Goal: Task Accomplishment & Management: Manage account settings

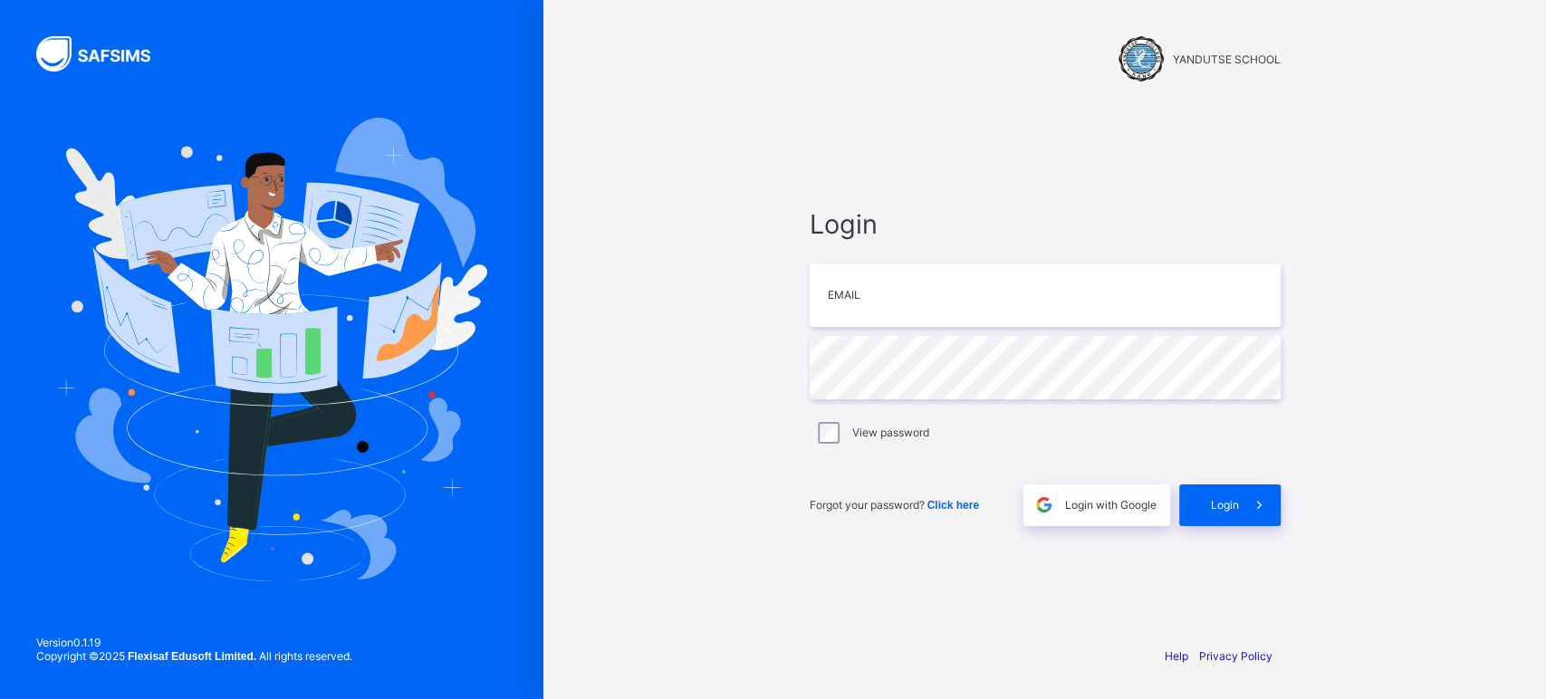
type input "**********"
click at [1211, 499] on span "Login" at bounding box center [1225, 505] width 28 height 14
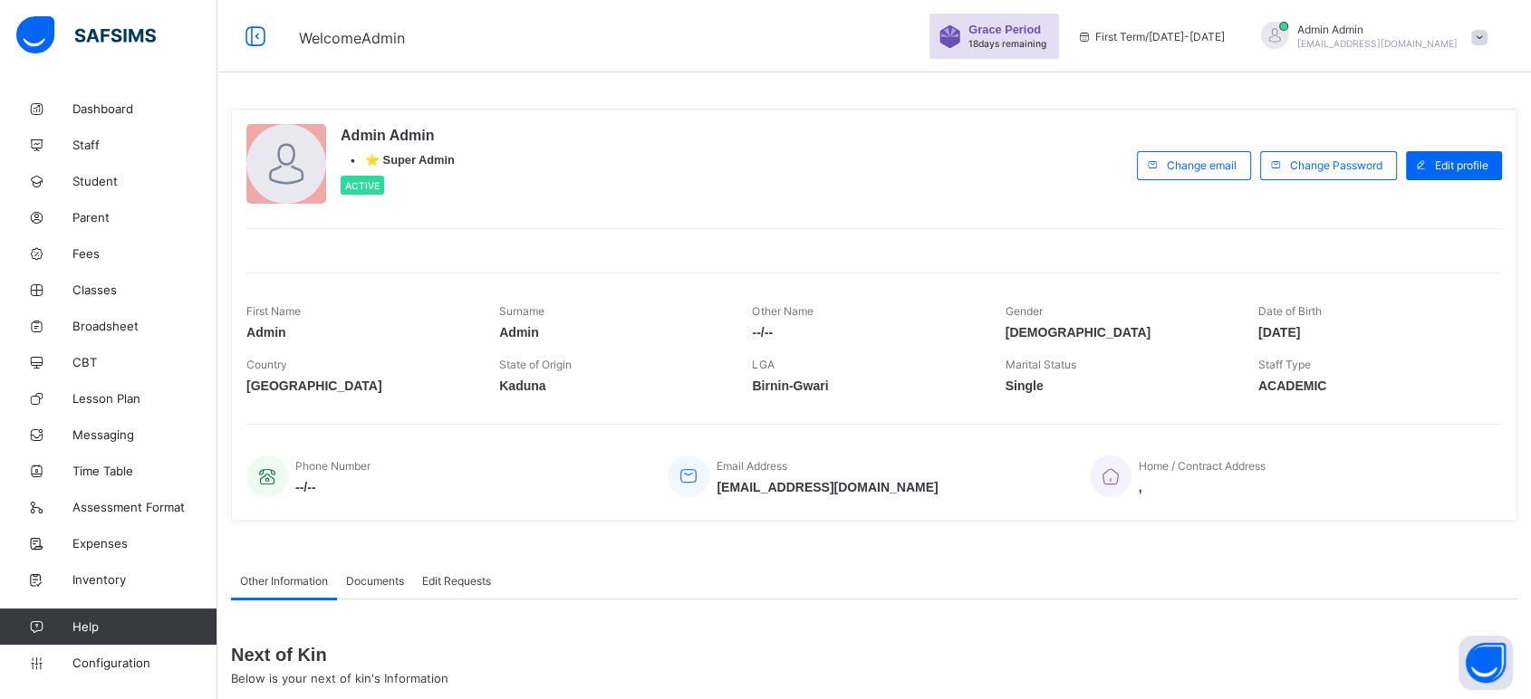
drag, startPoint x: 1544, startPoint y: 8, endPoint x: 539, endPoint y: 163, distance: 1017.3
click at [539, 163] on div "Admin Admin • ⭐ Super Admin Active" at bounding box center [686, 165] width 881 height 82
click at [91, 255] on span "Fees" at bounding box center [144, 253] width 145 height 14
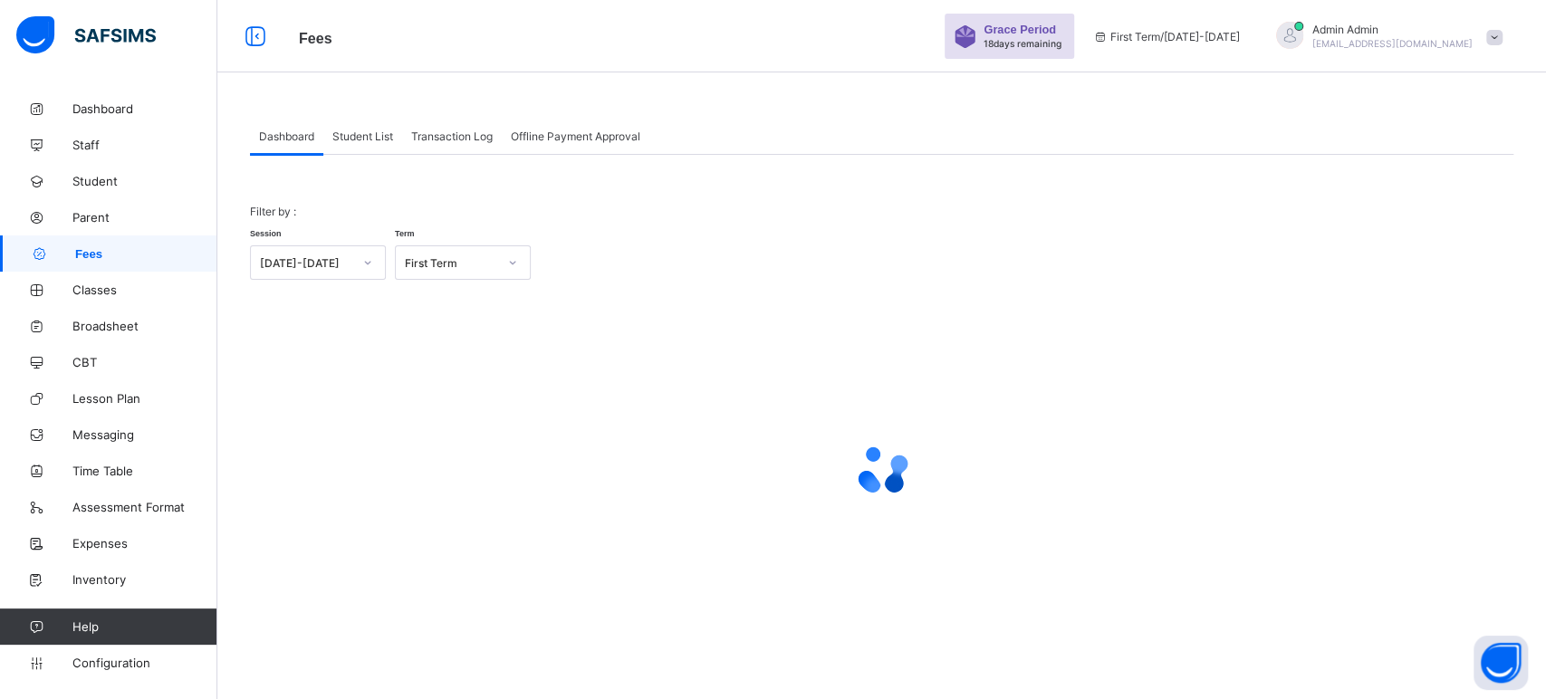
click at [361, 126] on div "Student List" at bounding box center [362, 136] width 79 height 36
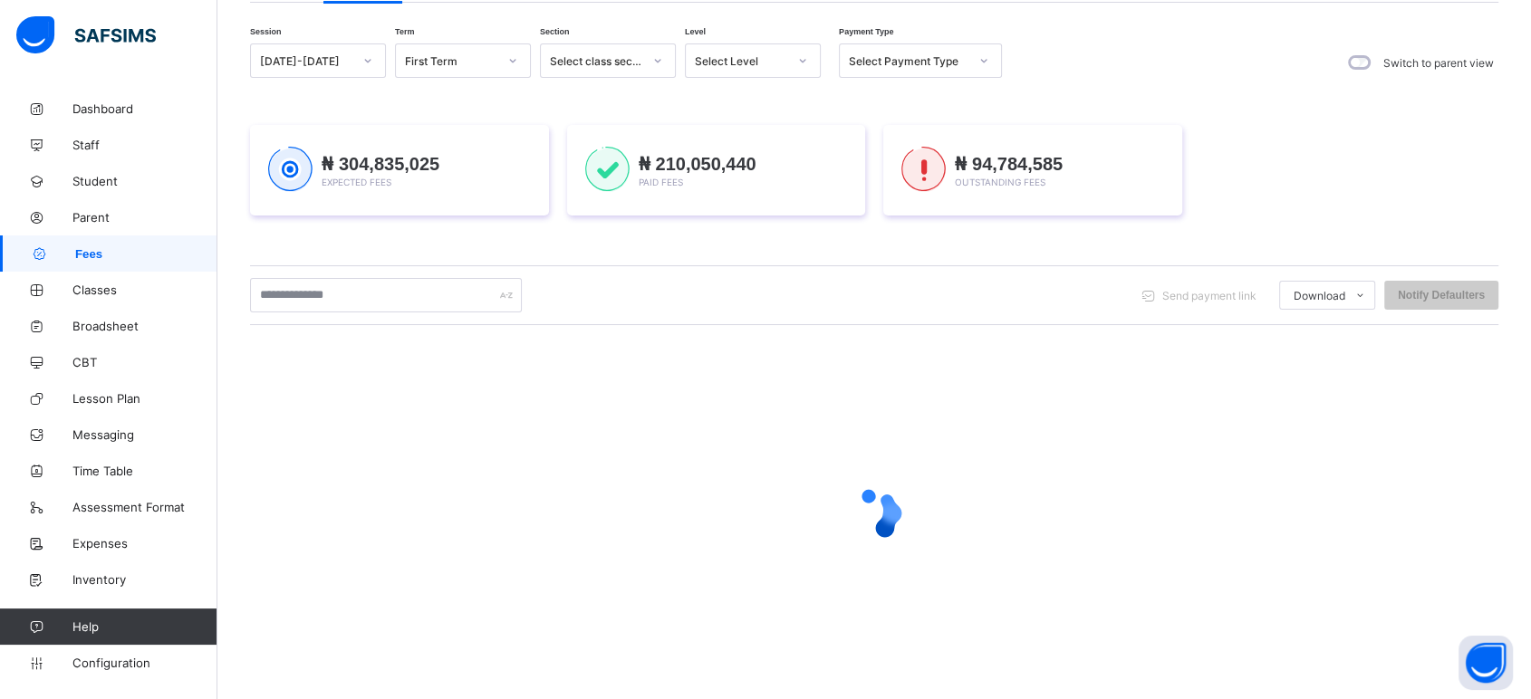
scroll to position [165, 0]
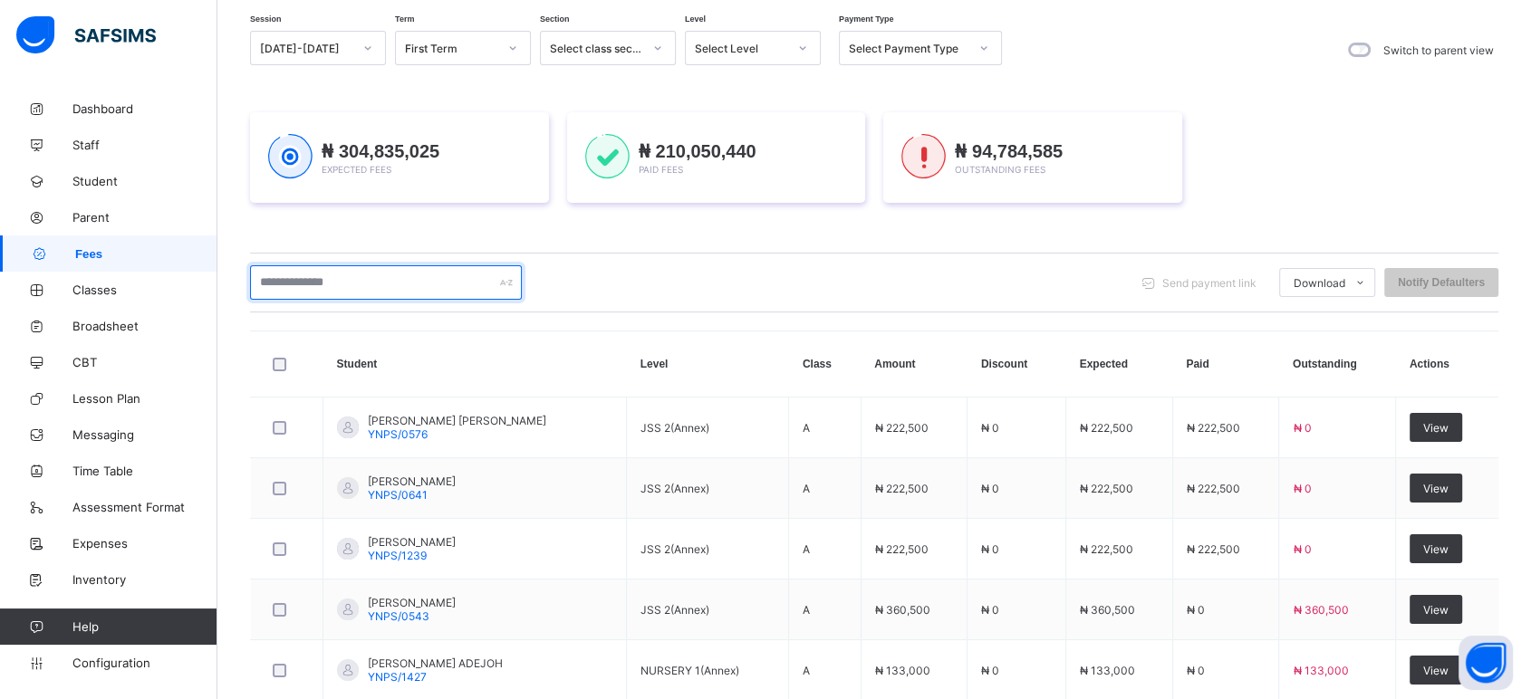
click at [326, 282] on input "text" at bounding box center [386, 282] width 272 height 34
click at [304, 273] on input "text" at bounding box center [386, 282] width 272 height 34
click at [341, 279] on input "text" at bounding box center [386, 282] width 272 height 34
click at [322, 164] on span "Expected Fees" at bounding box center [357, 169] width 70 height 11
click at [332, 265] on input "text" at bounding box center [386, 282] width 272 height 34
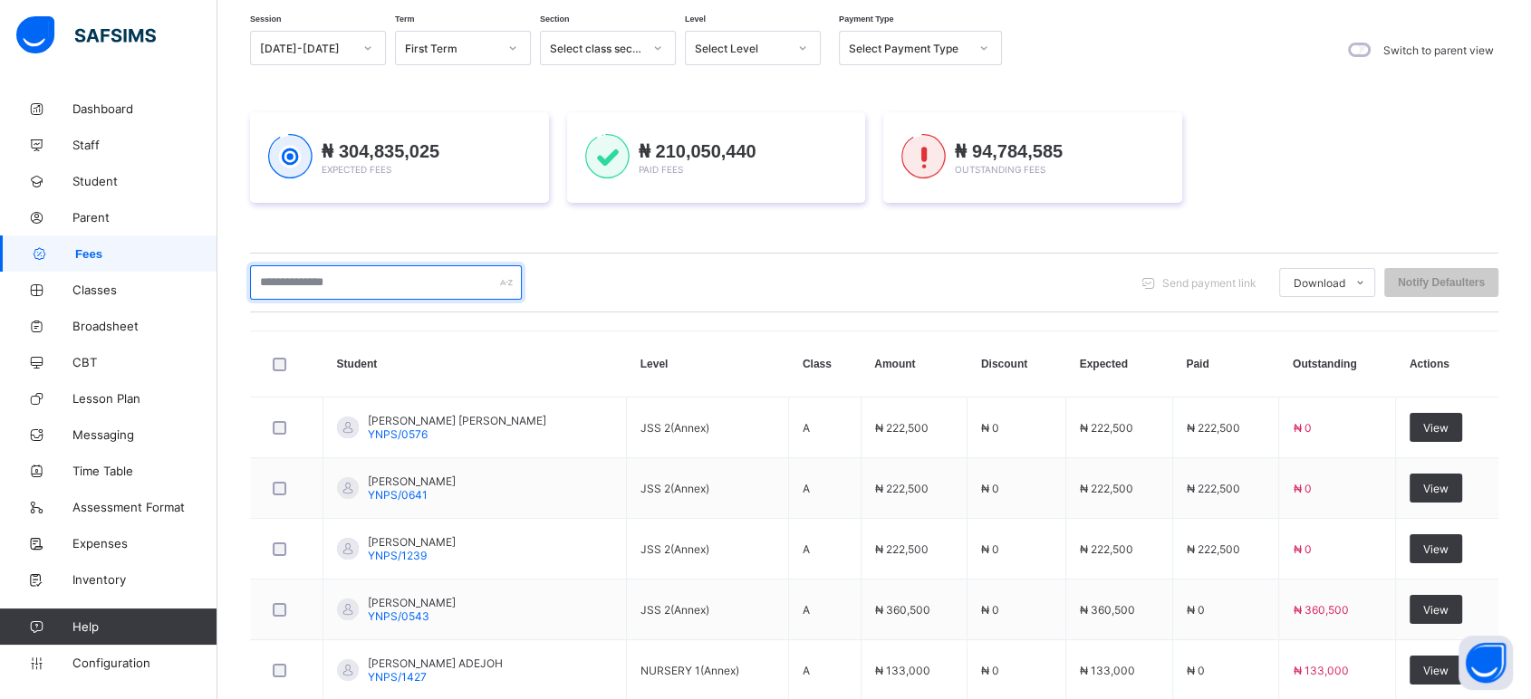
click at [322, 265] on input "text" at bounding box center [386, 282] width 272 height 34
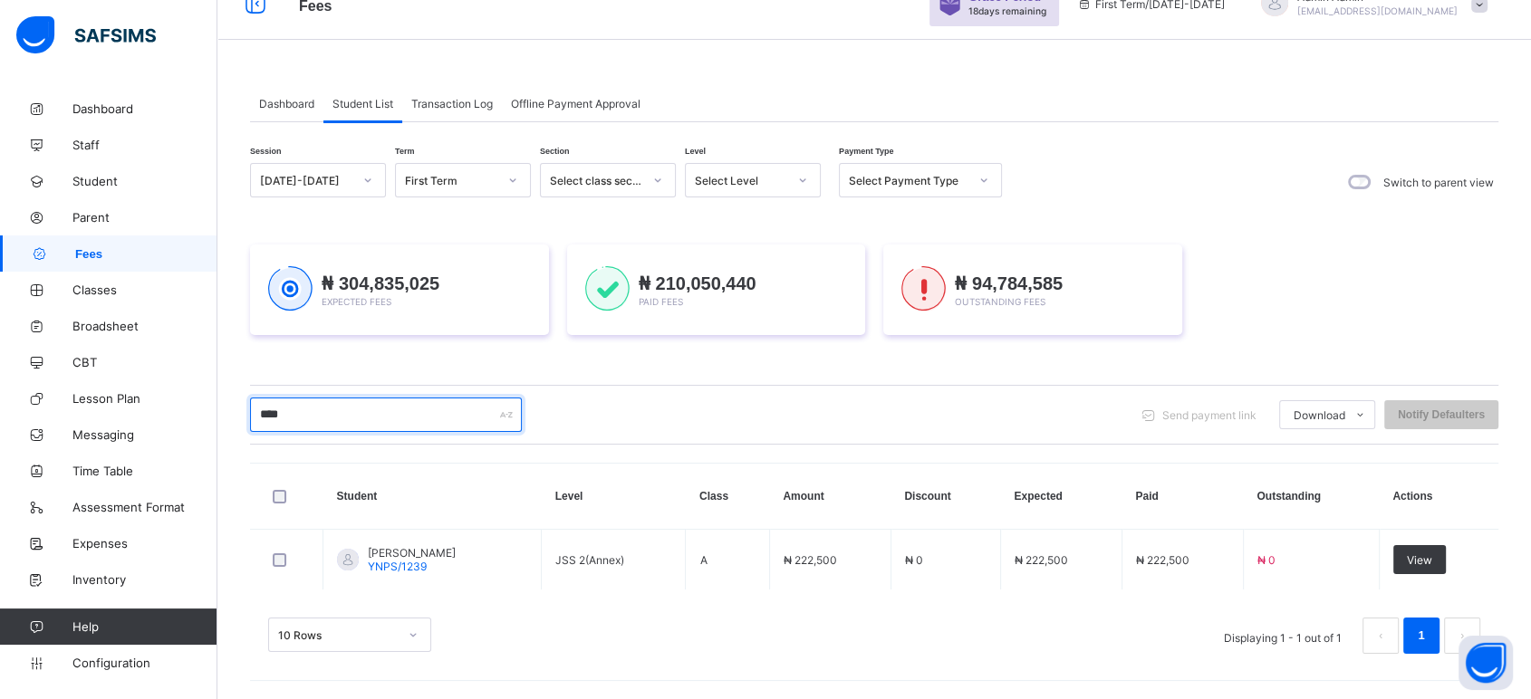
scroll to position [31, 0]
click at [312, 413] on input "****" at bounding box center [386, 416] width 272 height 34
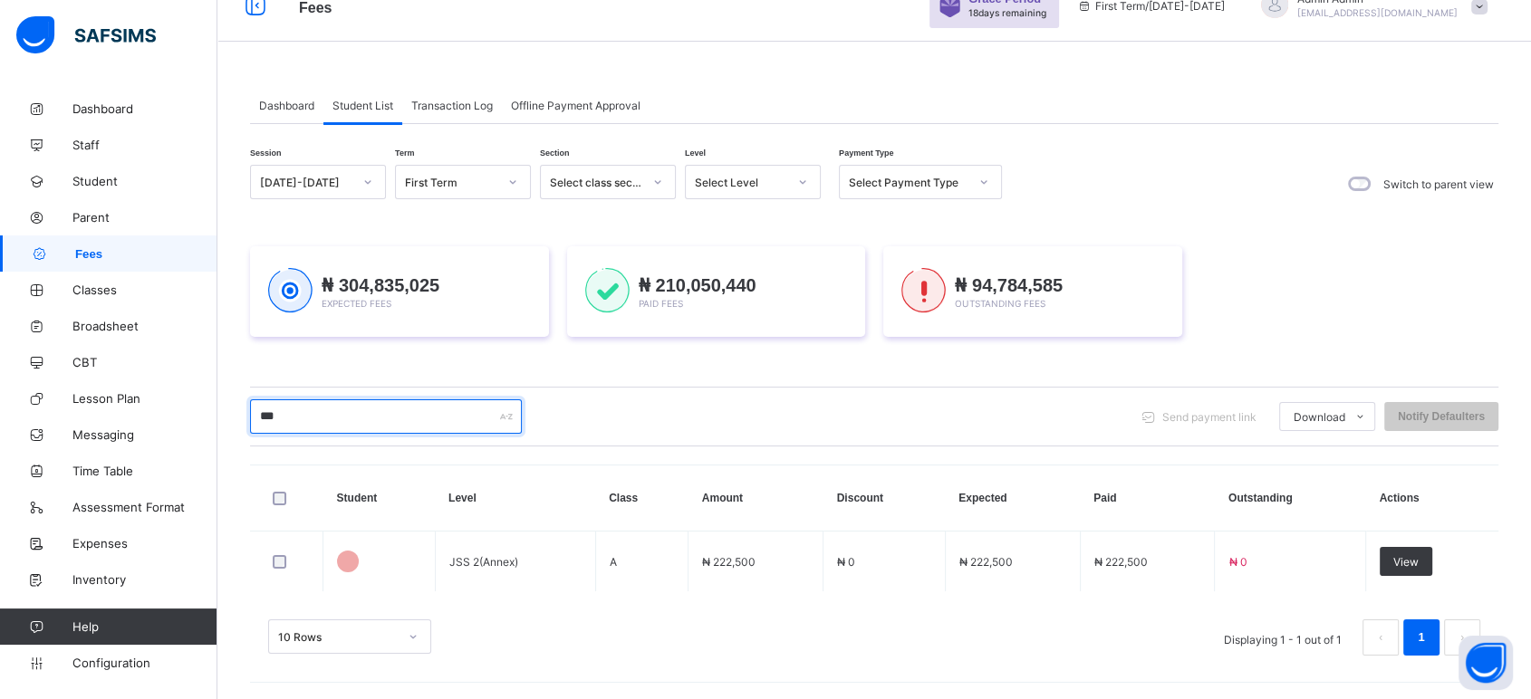
scroll to position [165, 0]
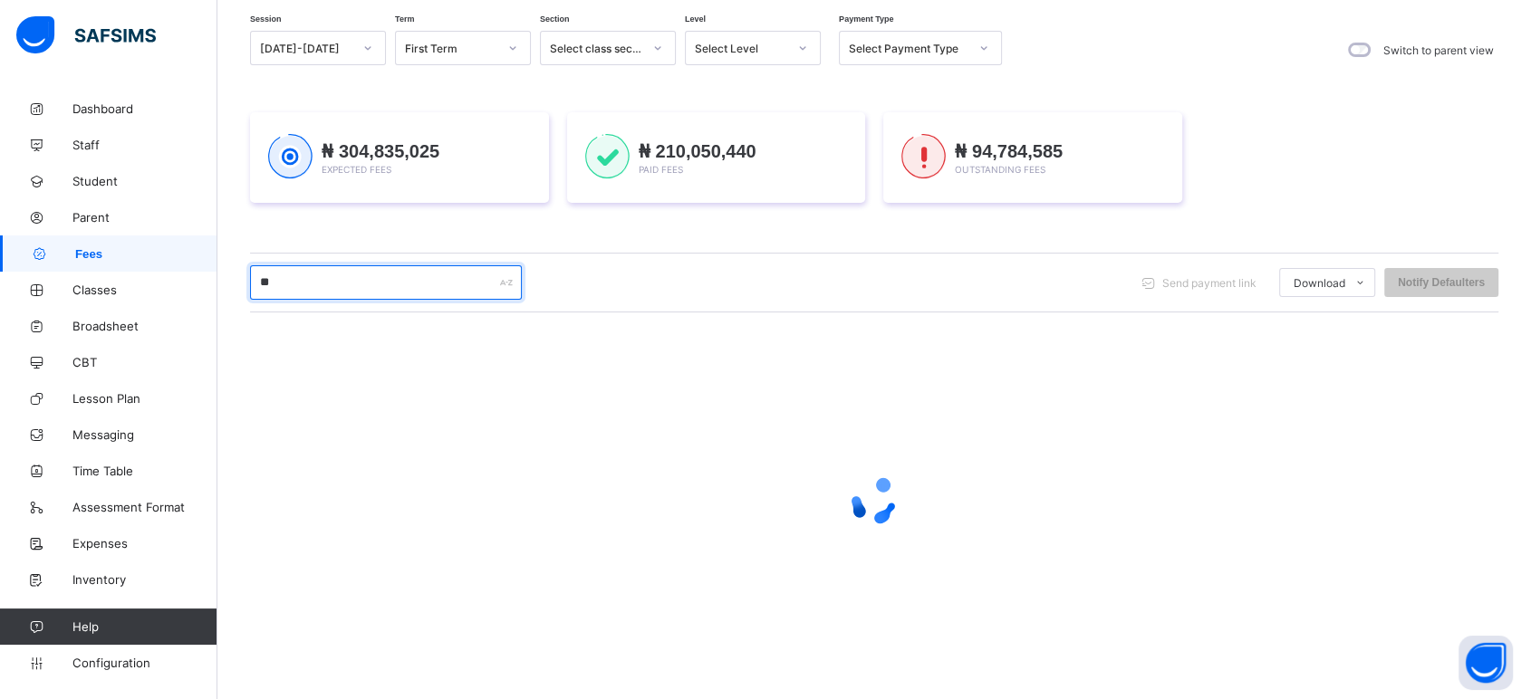
type input "*"
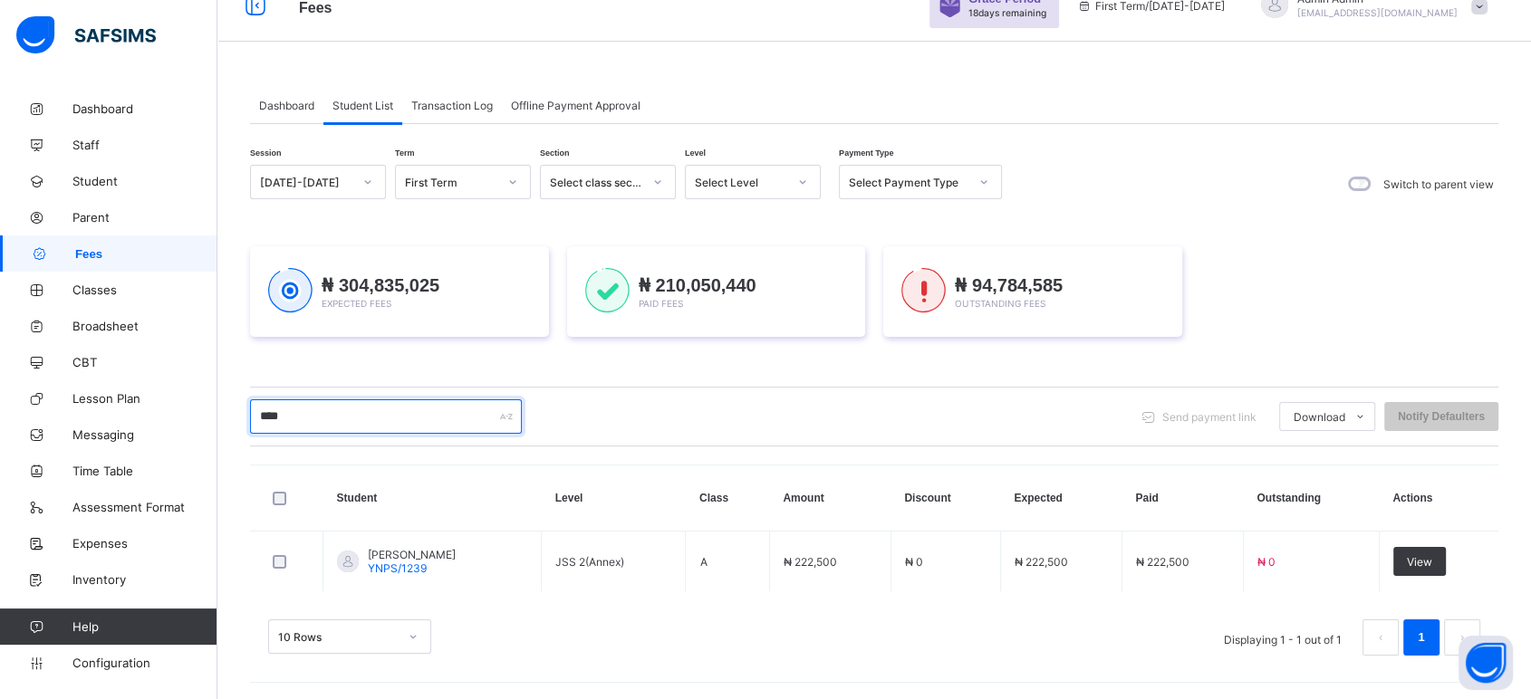
click at [312, 413] on input "****" at bounding box center [386, 416] width 272 height 34
click at [305, 408] on input "****" at bounding box center [386, 416] width 272 height 34
type input "****"
click at [399, 443] on div "**** Send payment link Download Students Payment Students Payment Status Studen…" at bounding box center [874, 417] width 1248 height 60
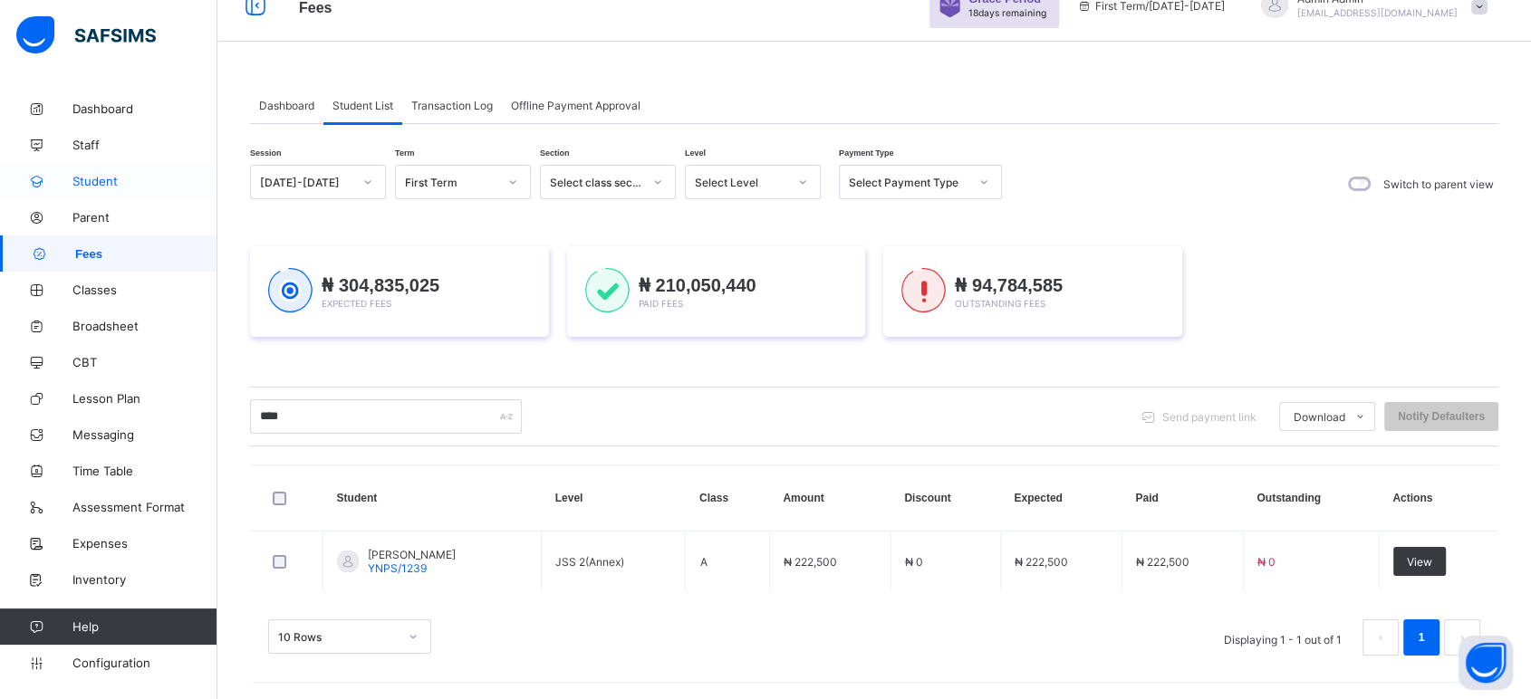
drag, startPoint x: 101, startPoint y: 228, endPoint x: 96, endPoint y: 185, distance: 43.8
click at [101, 228] on link "Parent" at bounding box center [108, 217] width 217 height 36
click at [95, 218] on span "Parent" at bounding box center [144, 217] width 145 height 14
click at [96, 197] on link "Student" at bounding box center [108, 181] width 217 height 36
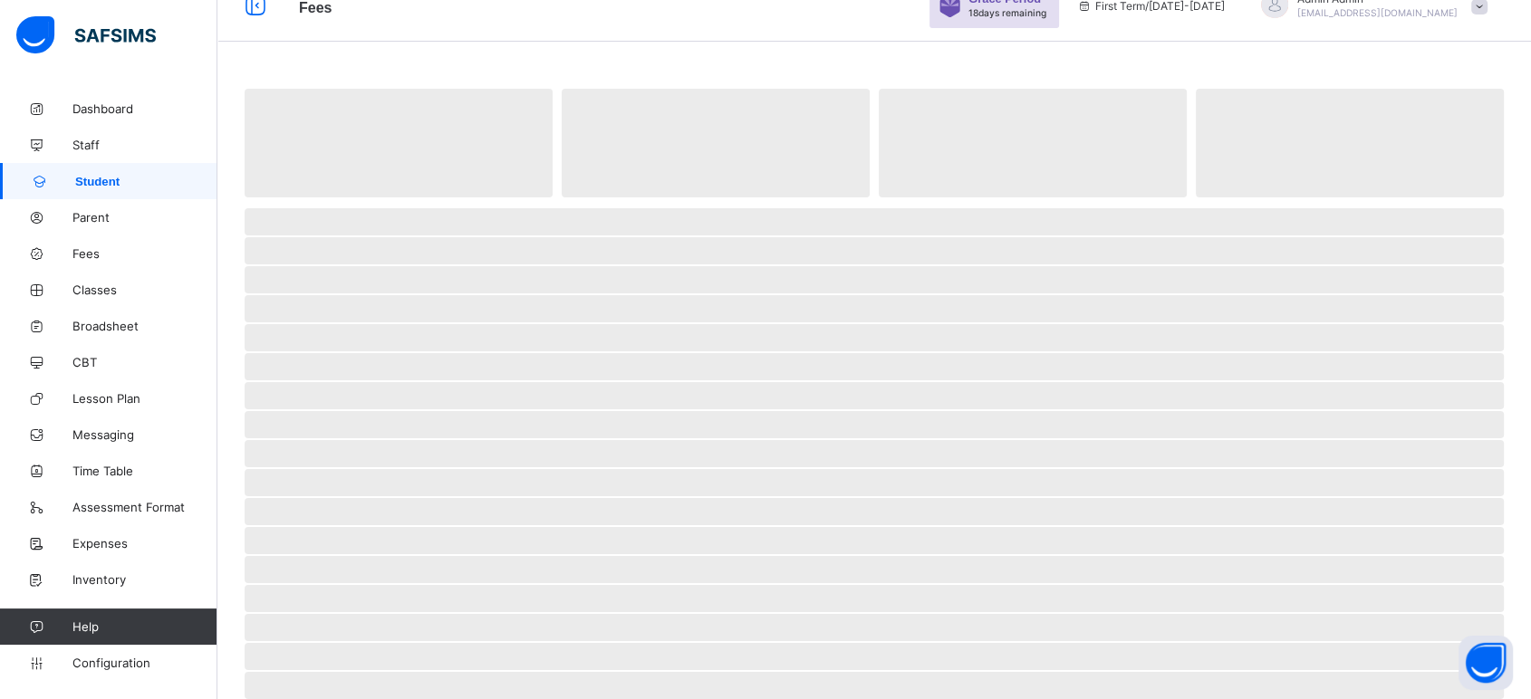
click at [96, 185] on span "Student" at bounding box center [146, 182] width 142 height 14
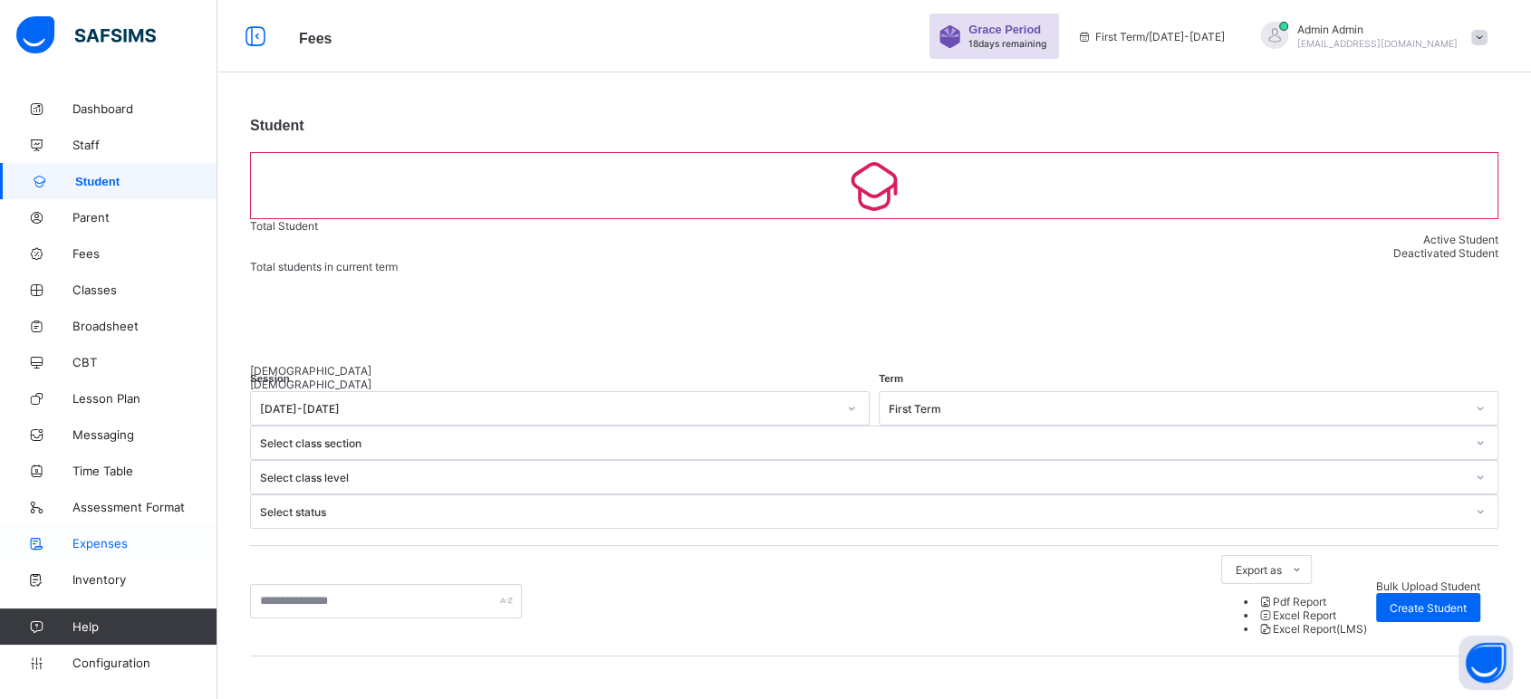
click at [101, 546] on span "Expenses" at bounding box center [144, 543] width 145 height 14
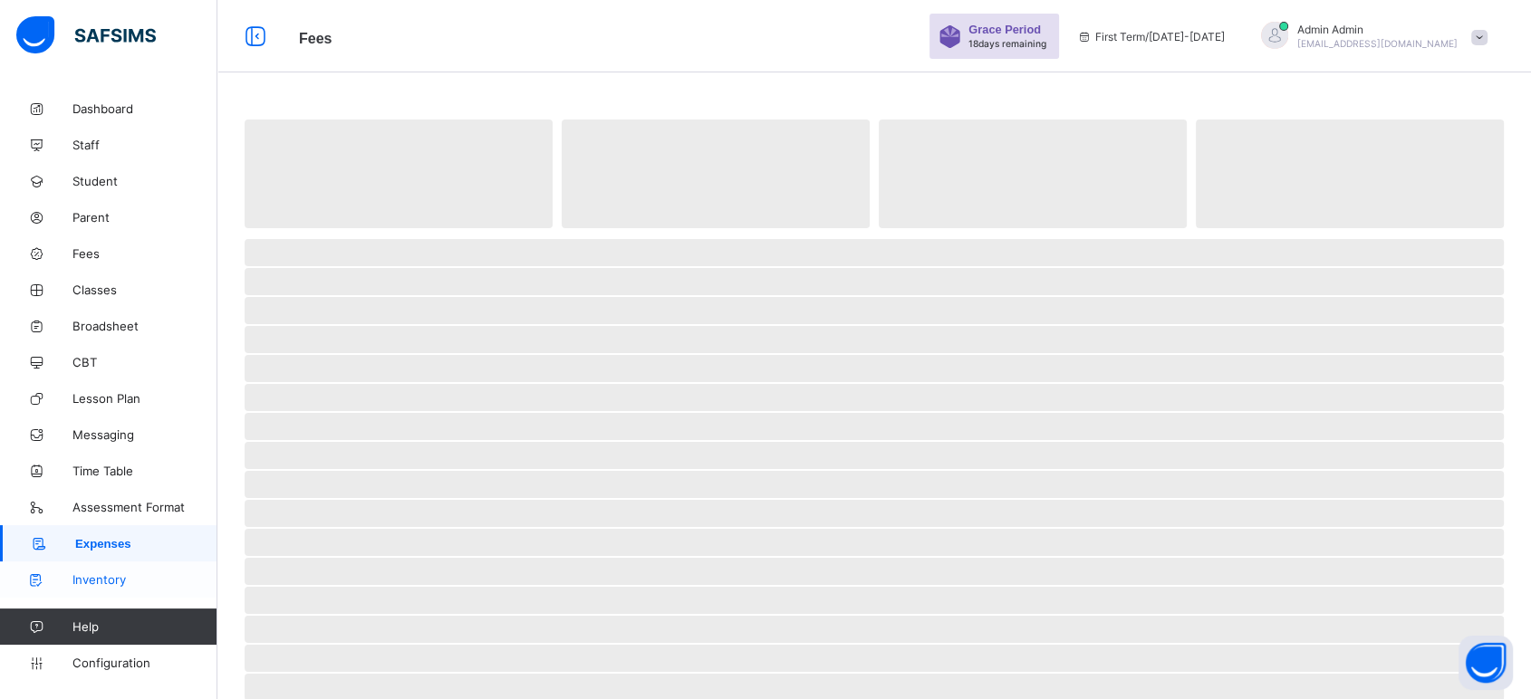
click at [112, 581] on span "Inventory" at bounding box center [144, 579] width 145 height 14
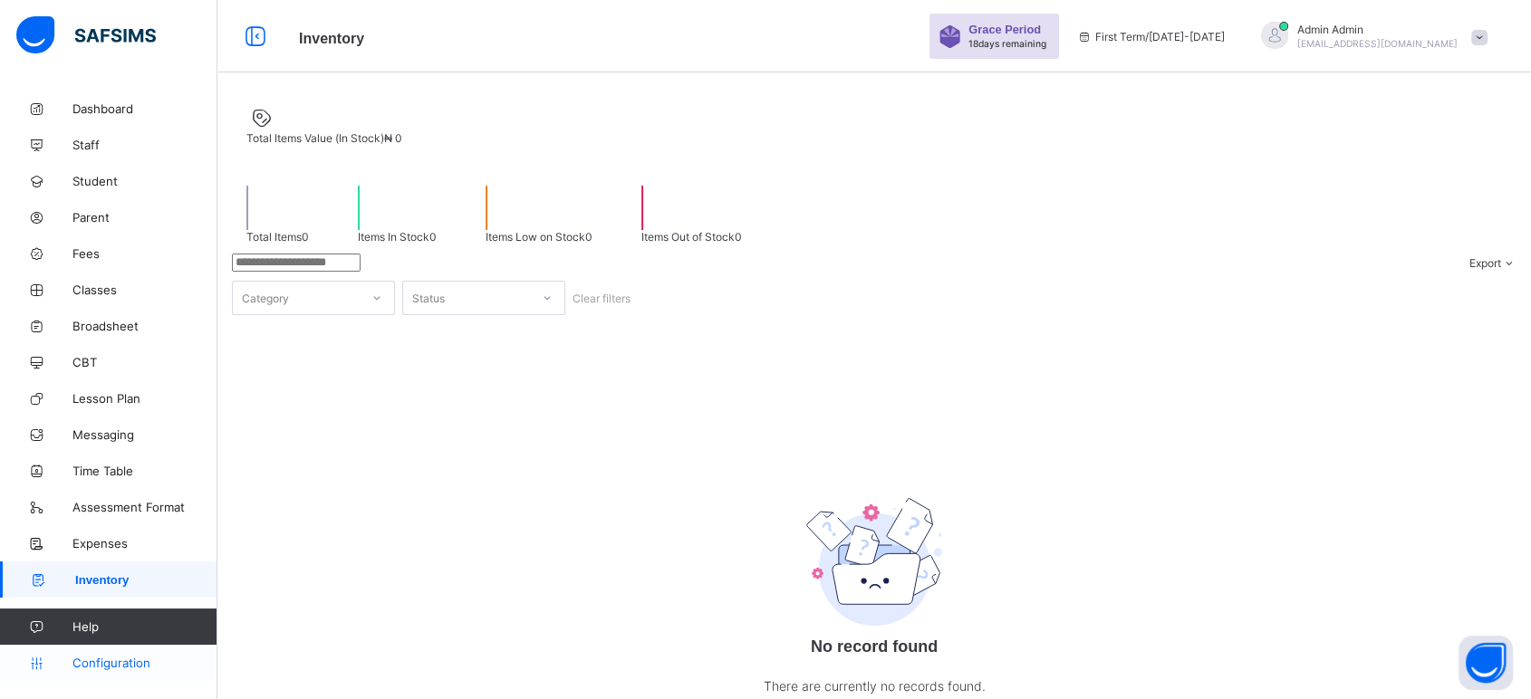
click at [111, 655] on link "Configuration" at bounding box center [108, 663] width 216 height 36
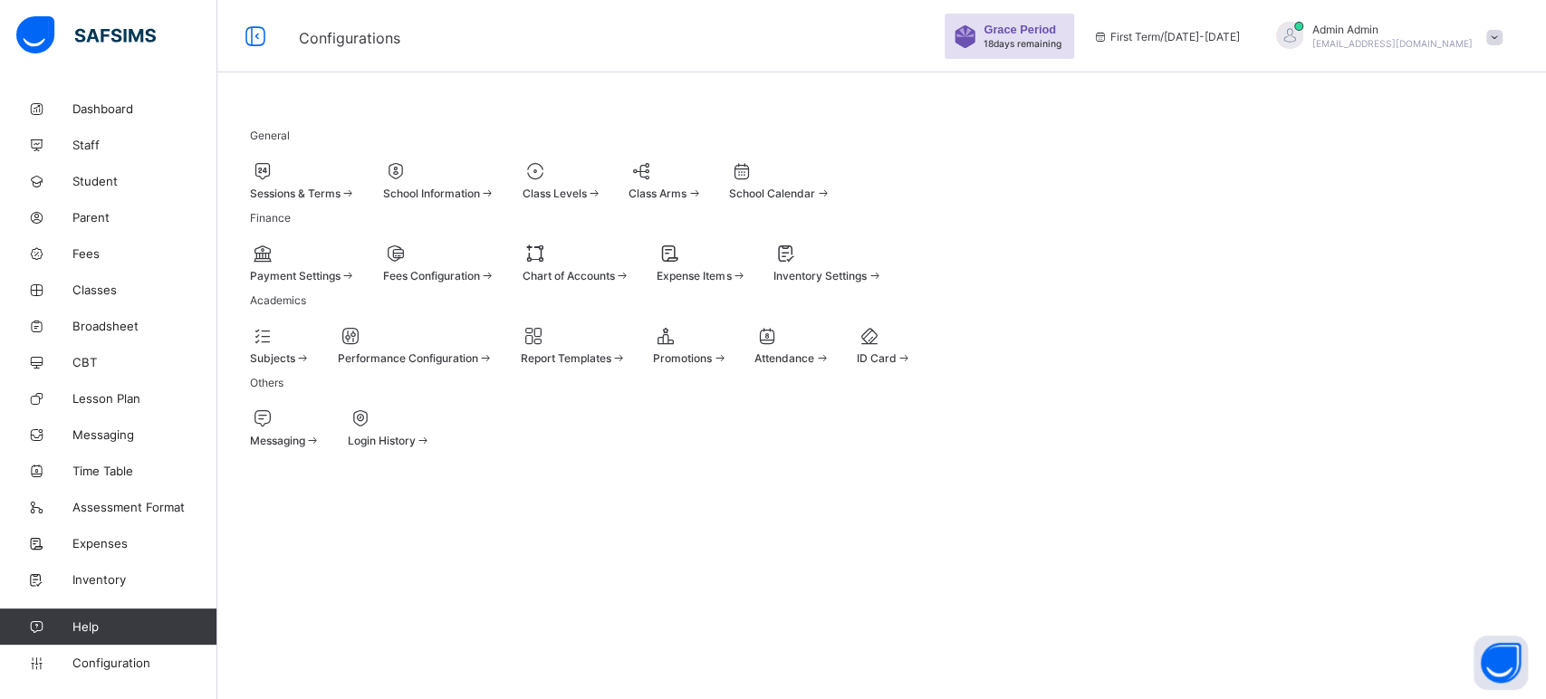
click at [431, 429] on div at bounding box center [389, 419] width 83 height 22
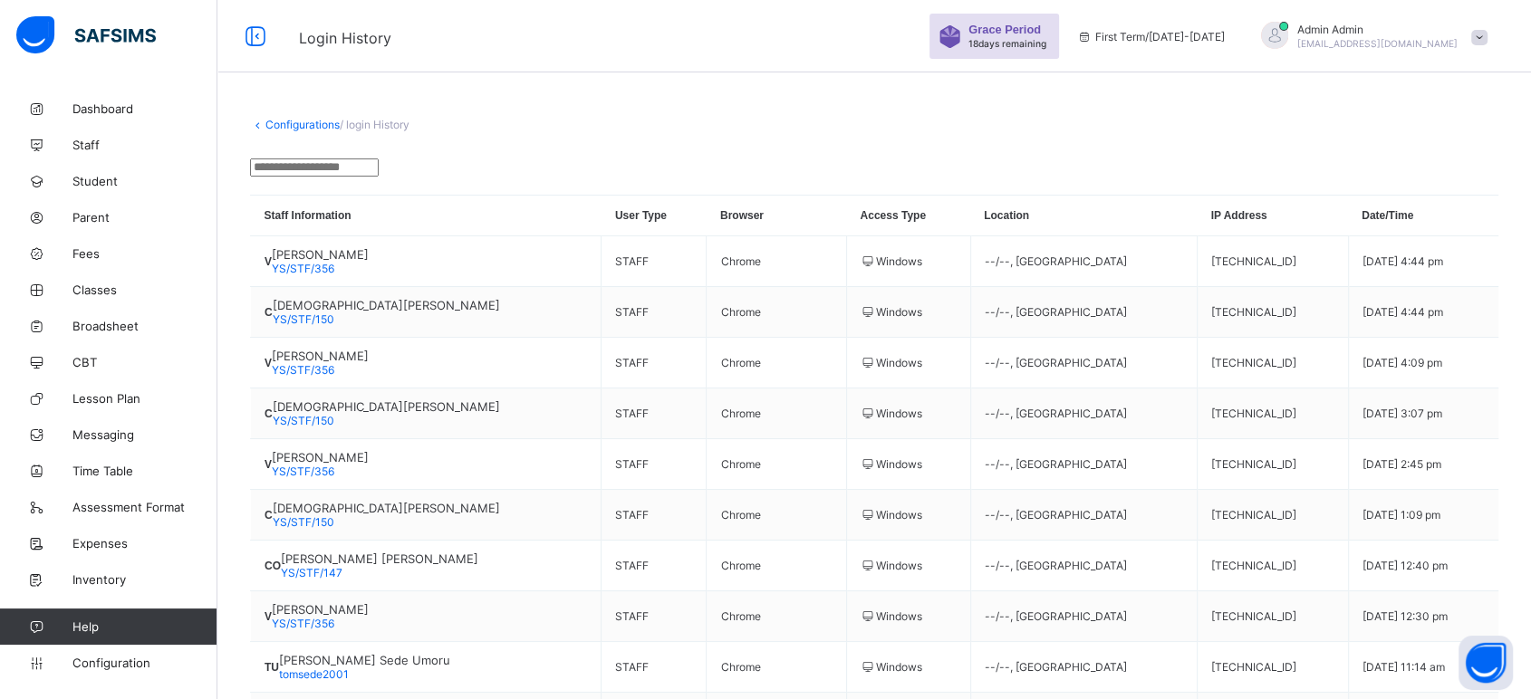
click at [1297, 36] on div at bounding box center [1274, 37] width 45 height 30
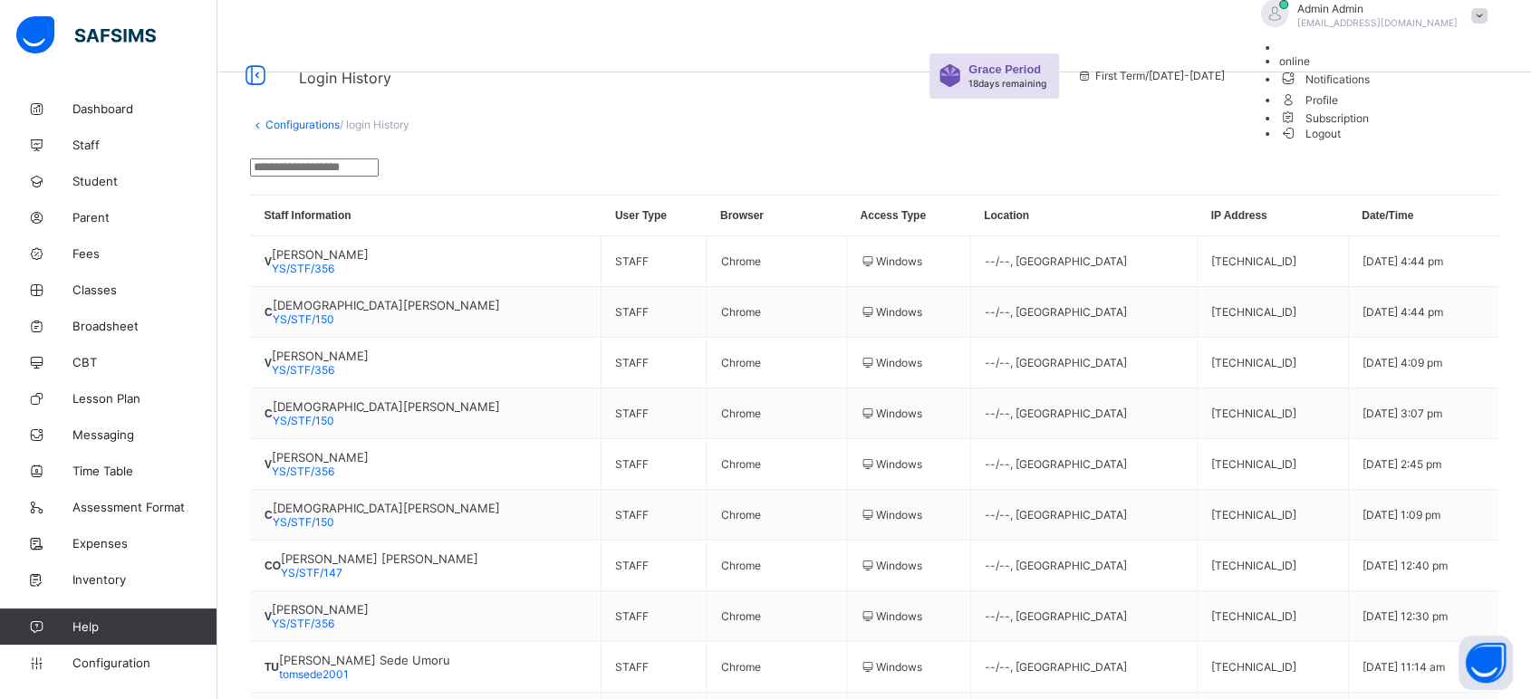
click at [1341, 143] on span "Logout" at bounding box center [1310, 133] width 62 height 19
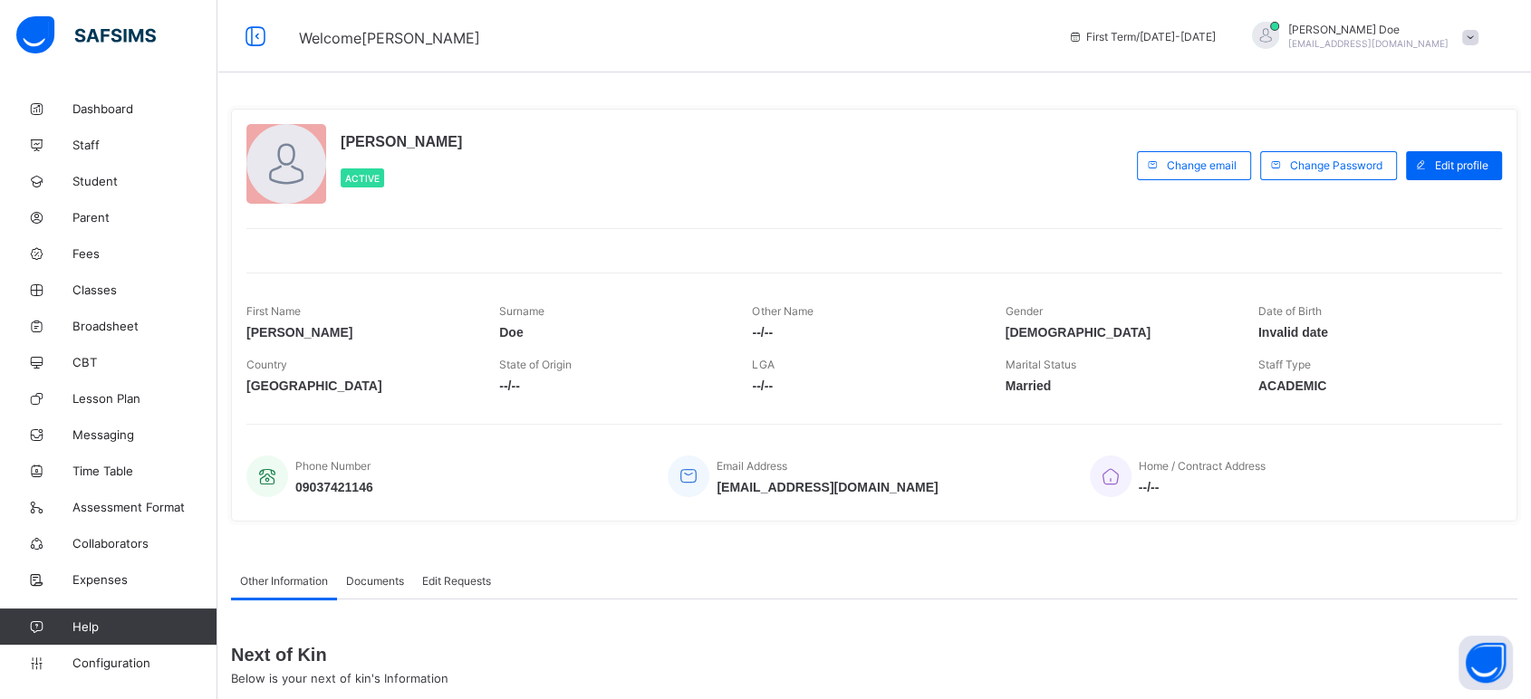
drag, startPoint x: 0, startPoint y: 0, endPoint x: 1056, endPoint y: 239, distance: 1082.9
click at [1056, 239] on div at bounding box center [873, 239] width 1255 height 23
click at [110, 578] on span "Expenses" at bounding box center [144, 579] width 145 height 14
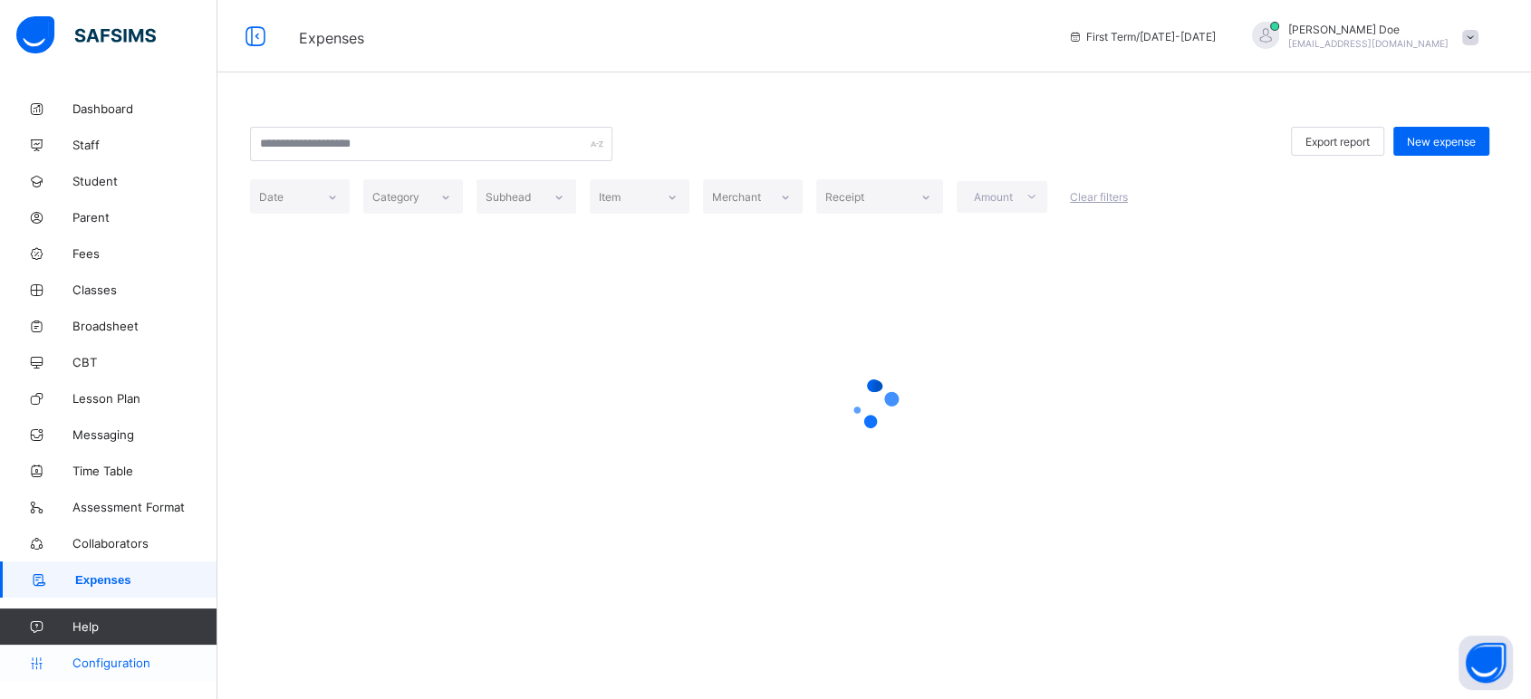
click at [94, 629] on span "Configuration" at bounding box center [144, 663] width 144 height 14
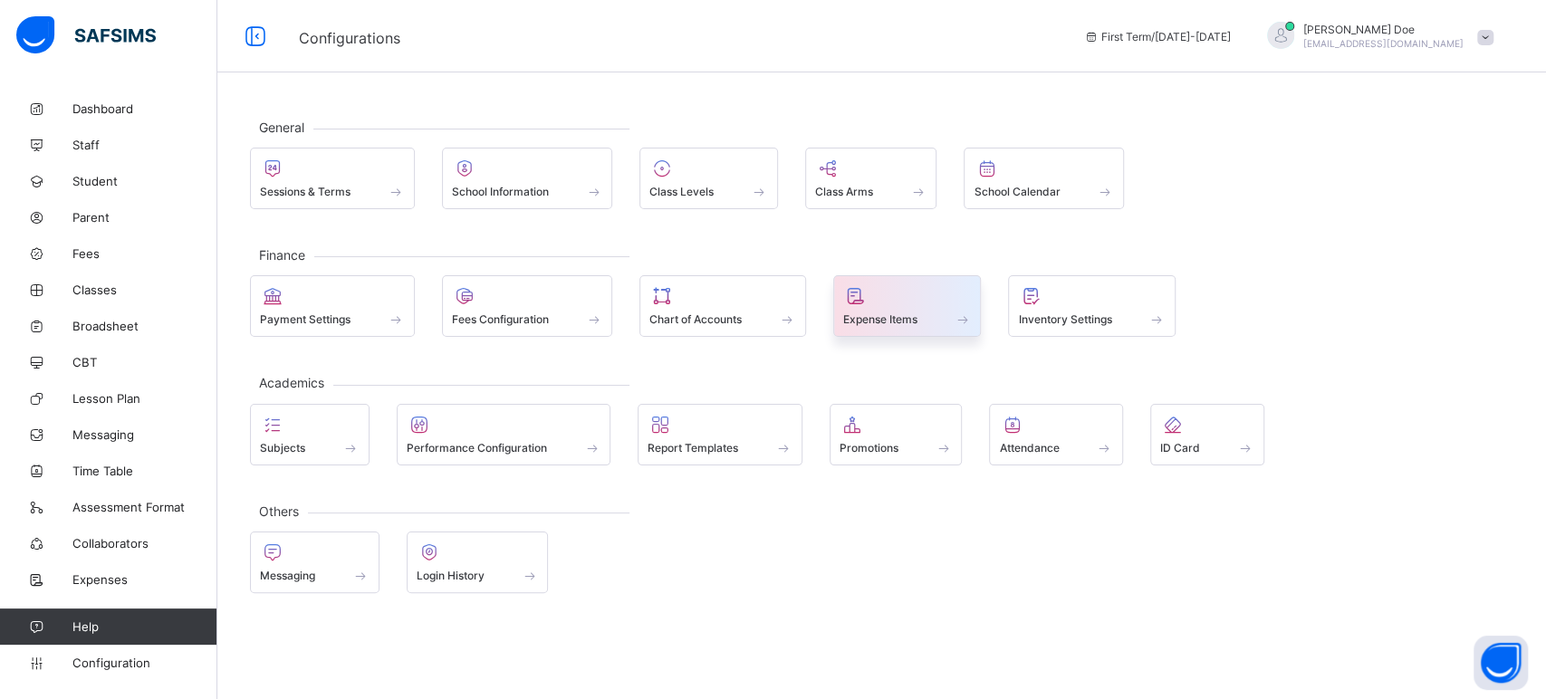
click at [883, 316] on span "Expense Items" at bounding box center [880, 319] width 74 height 14
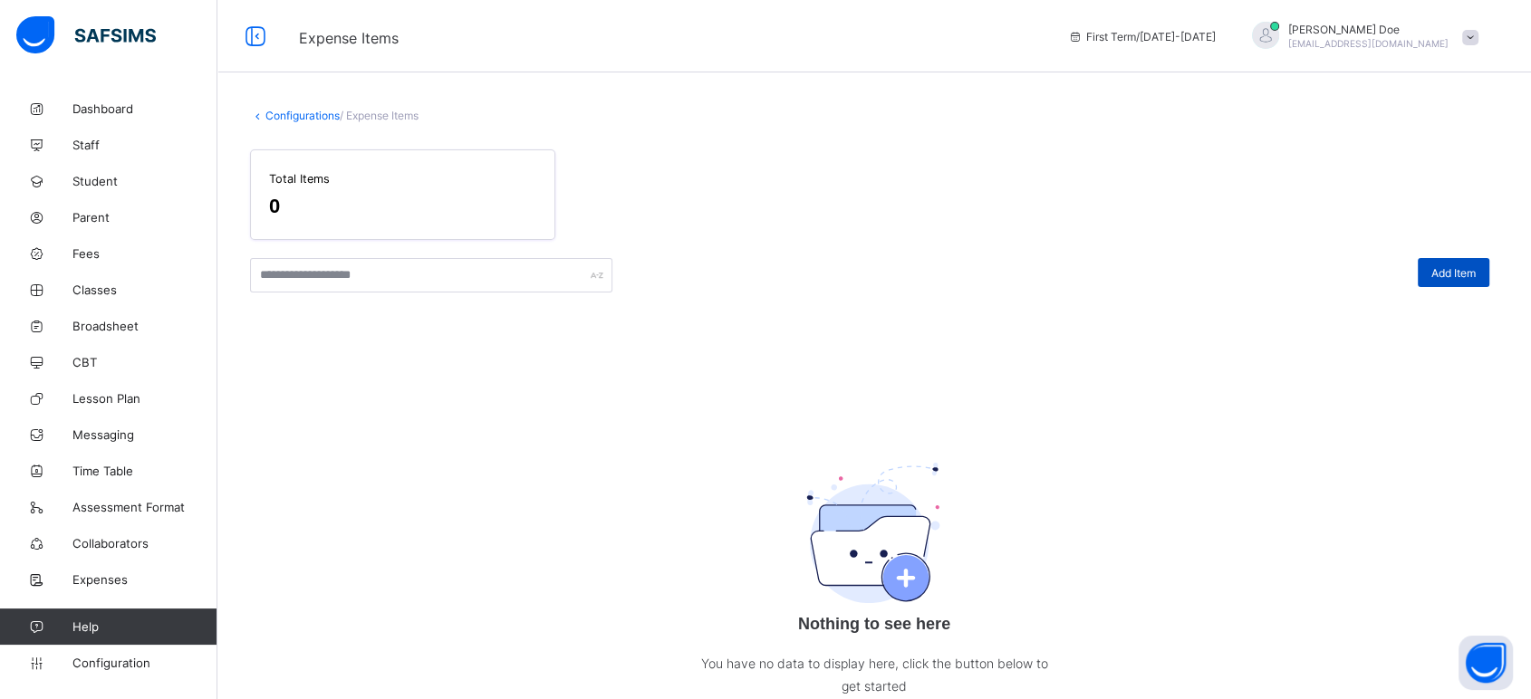
click at [1377, 269] on span "Add Item" at bounding box center [1453, 273] width 44 height 14
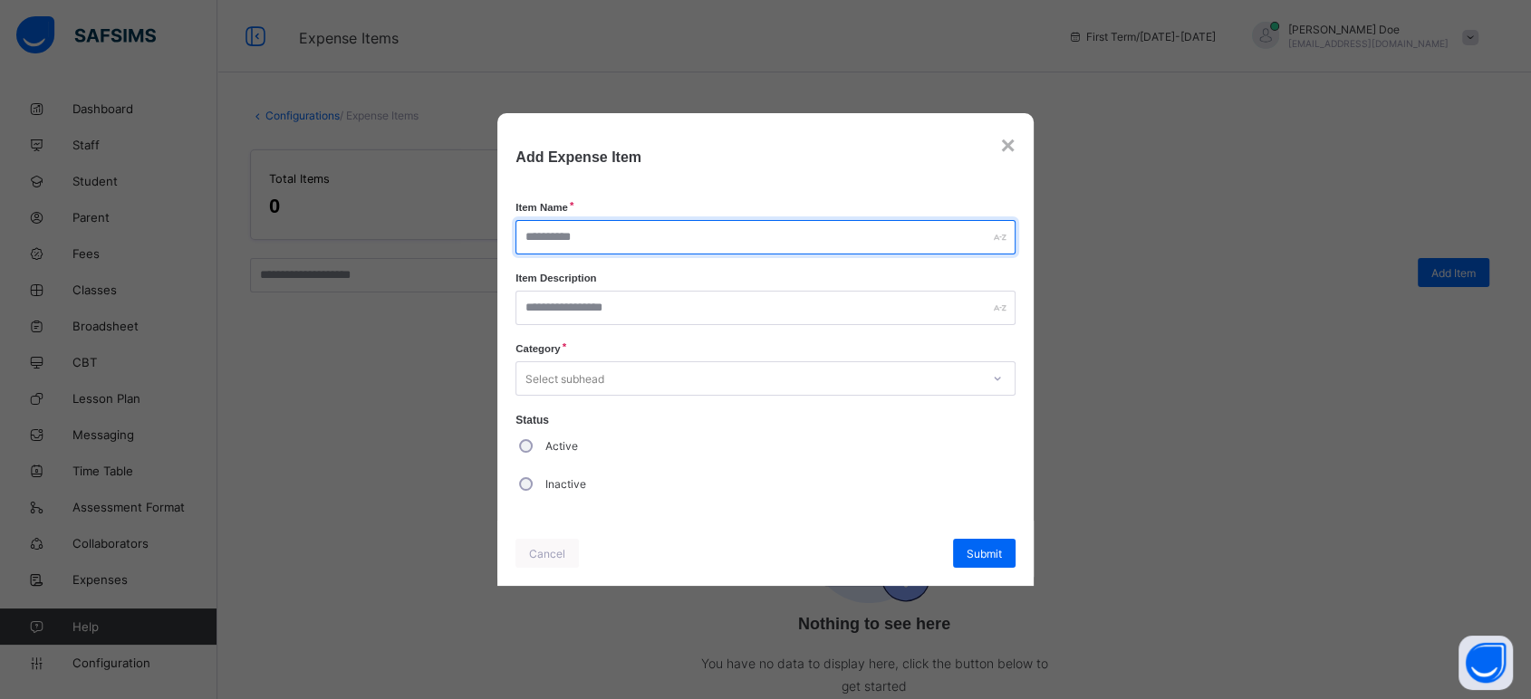
click at [810, 233] on input "text" at bounding box center [765, 237] width 500 height 34
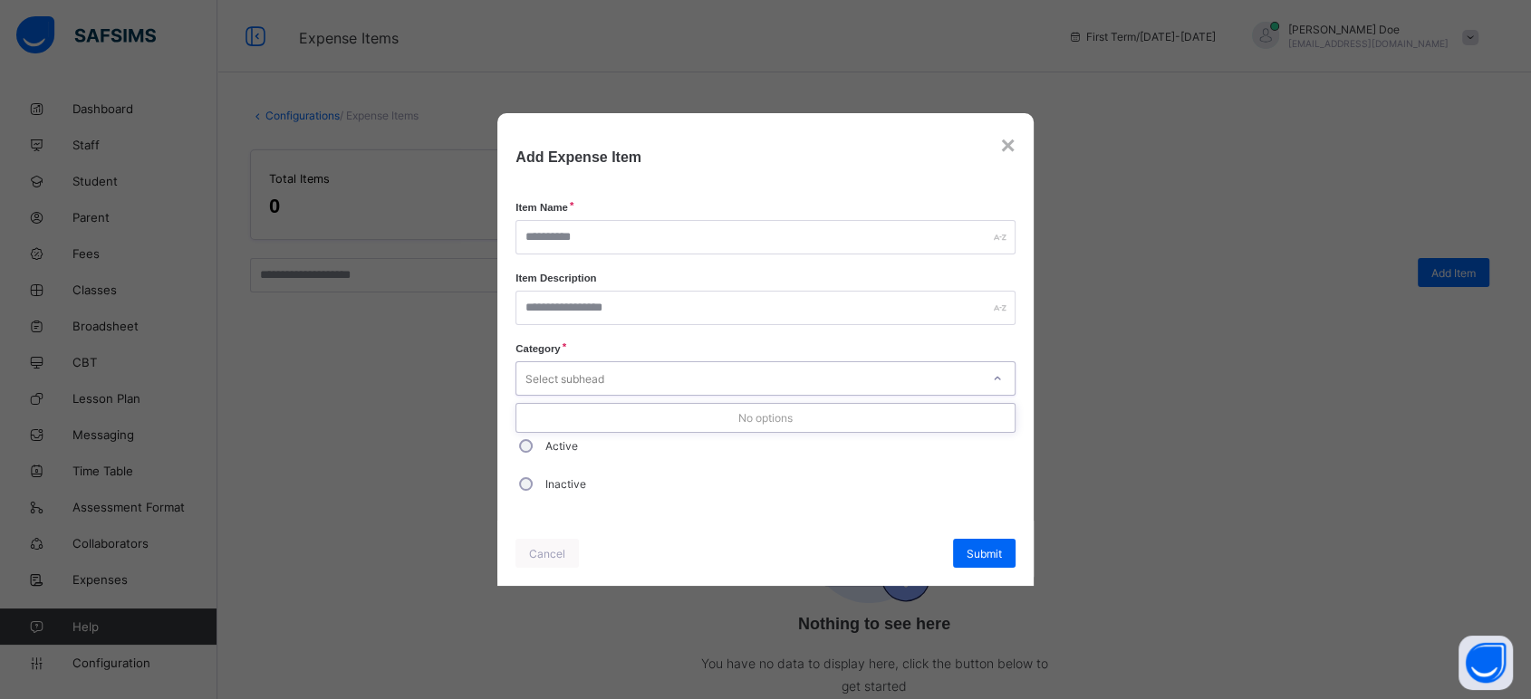
click at [811, 373] on div "Select subhead" at bounding box center [748, 378] width 464 height 25
click at [1011, 139] on div "×" at bounding box center [1007, 145] width 14 height 29
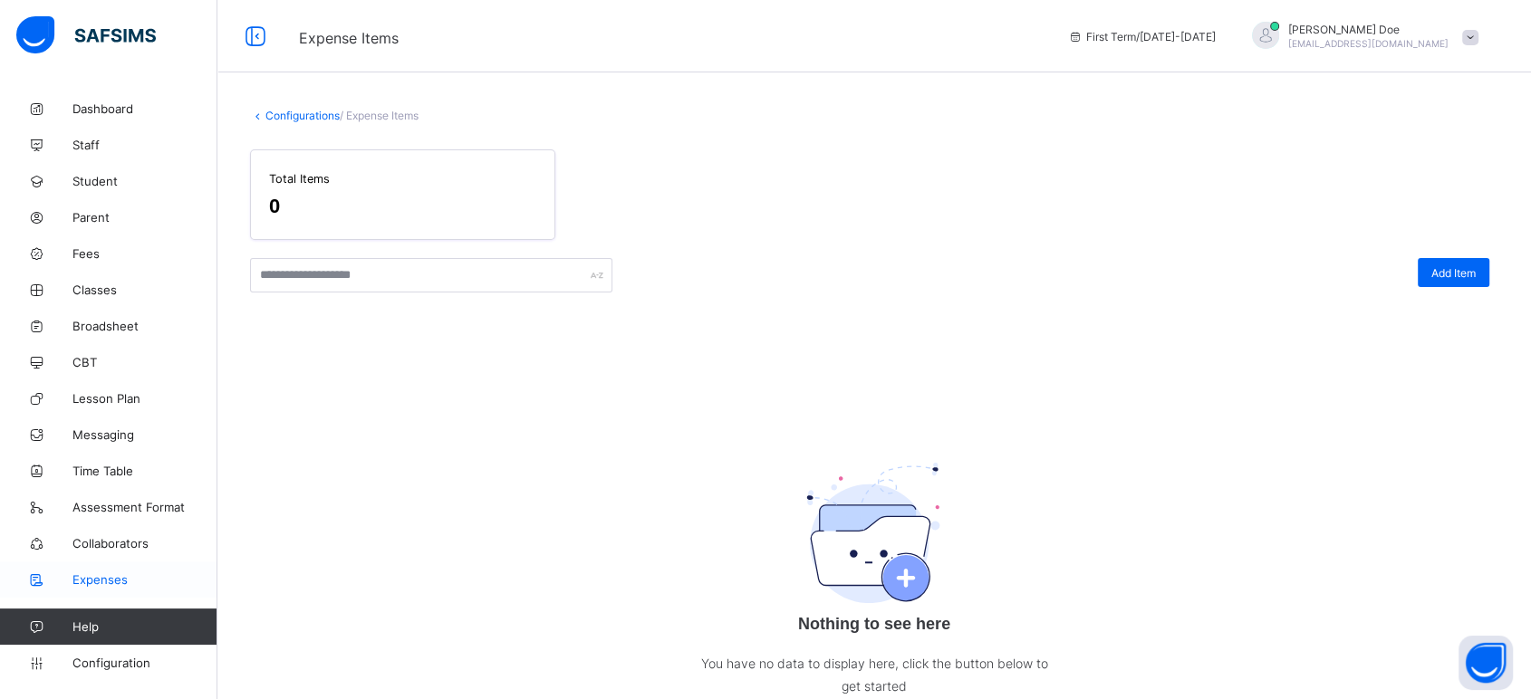
click at [109, 578] on span "Expenses" at bounding box center [144, 579] width 145 height 14
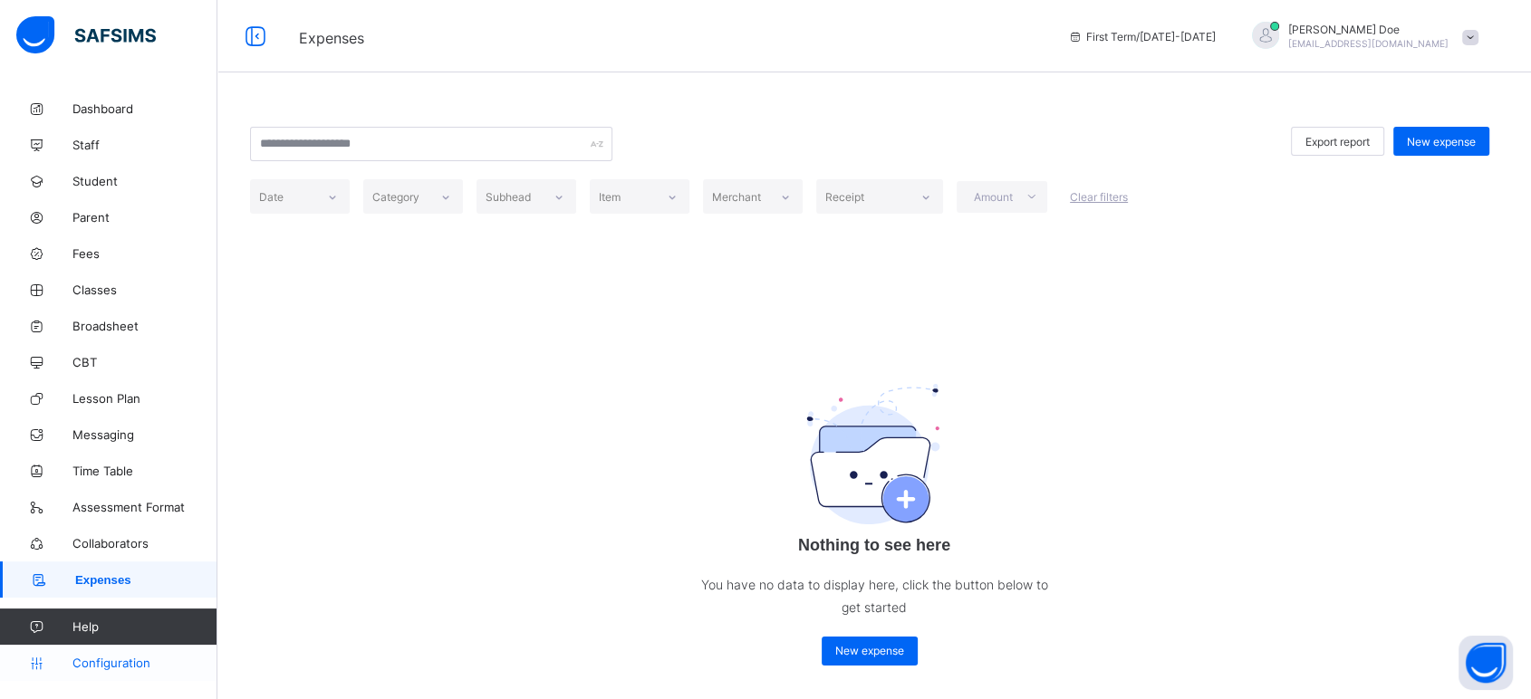
click at [102, 629] on span "Configuration" at bounding box center [144, 663] width 144 height 14
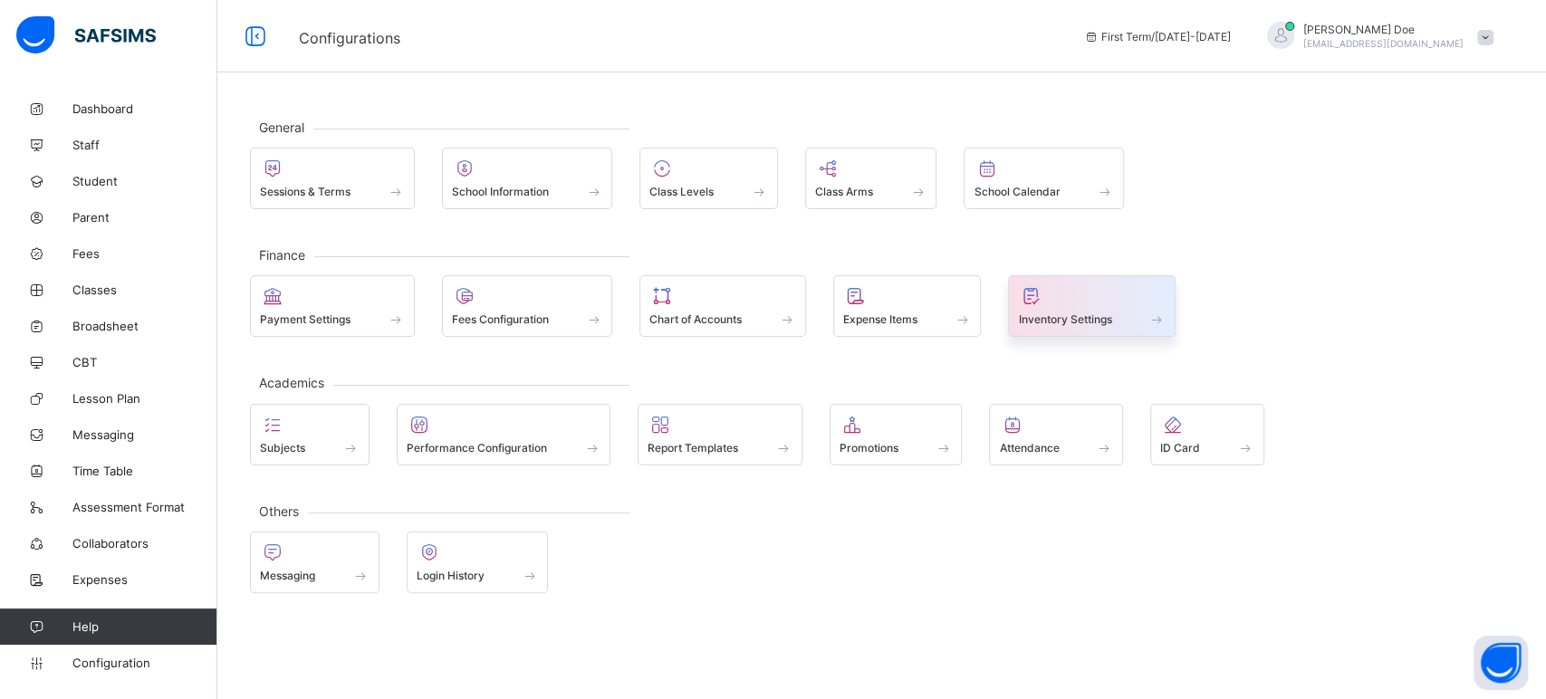
click at [1052, 328] on div "Inventory Settings" at bounding box center [1092, 306] width 168 height 62
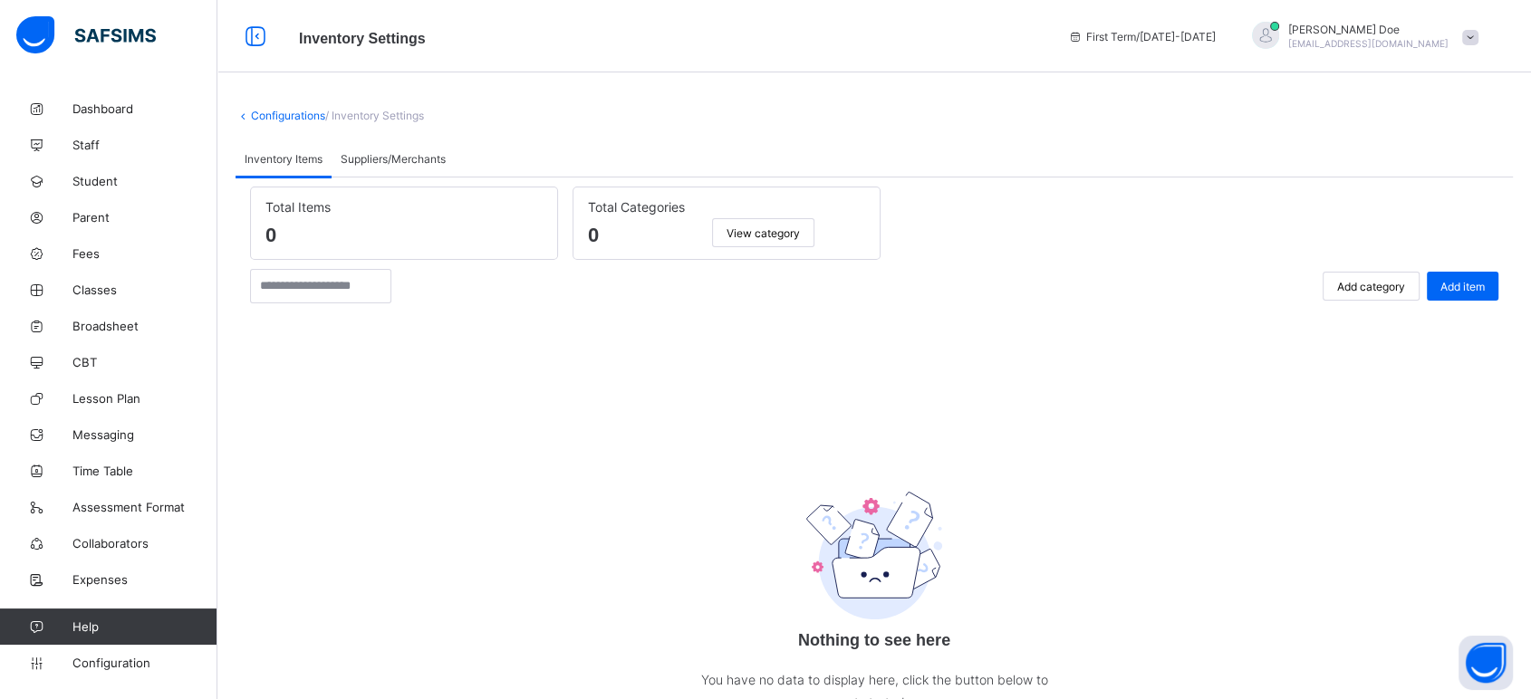
click at [1377, 283] on span "Add category" at bounding box center [1371, 287] width 68 height 14
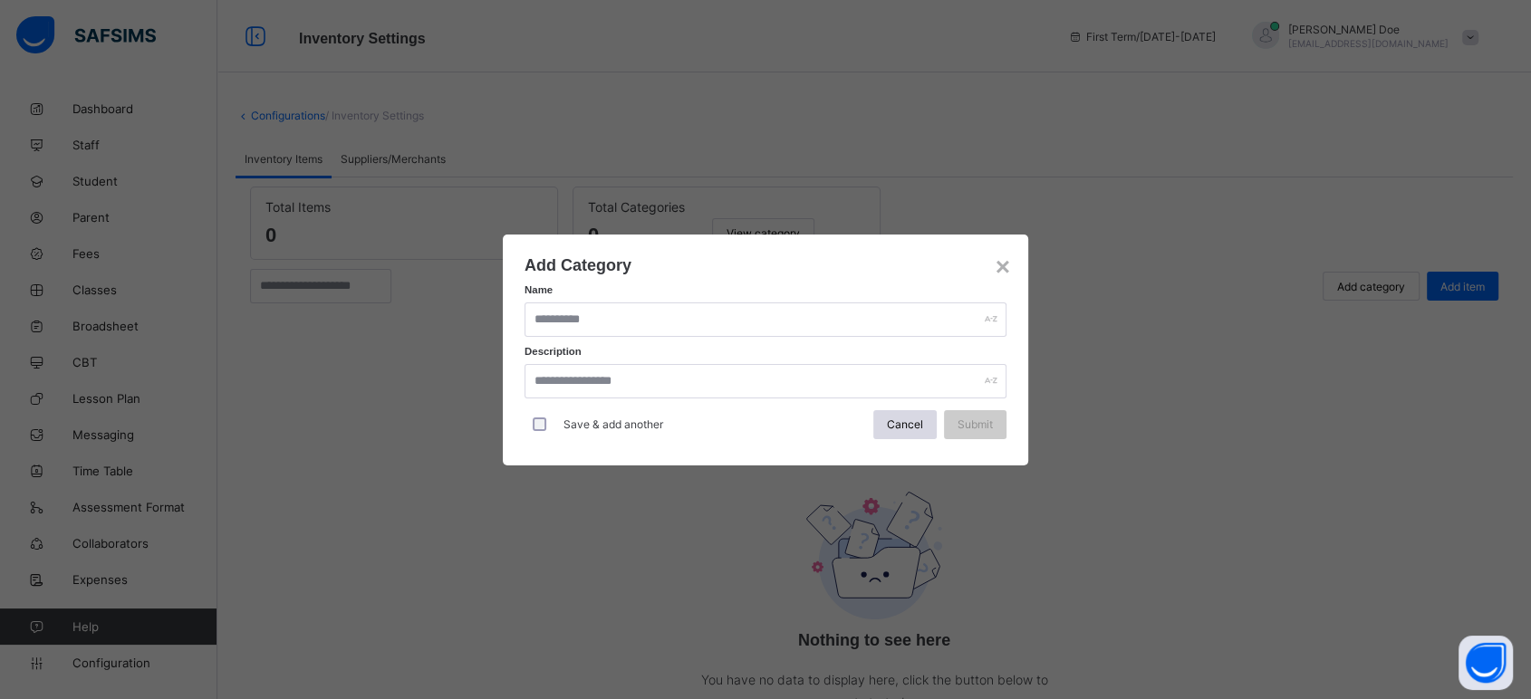
click at [783, 296] on div "Add Category Name Description Save & add another Cancel Submit" at bounding box center [765, 349] width 482 height 187
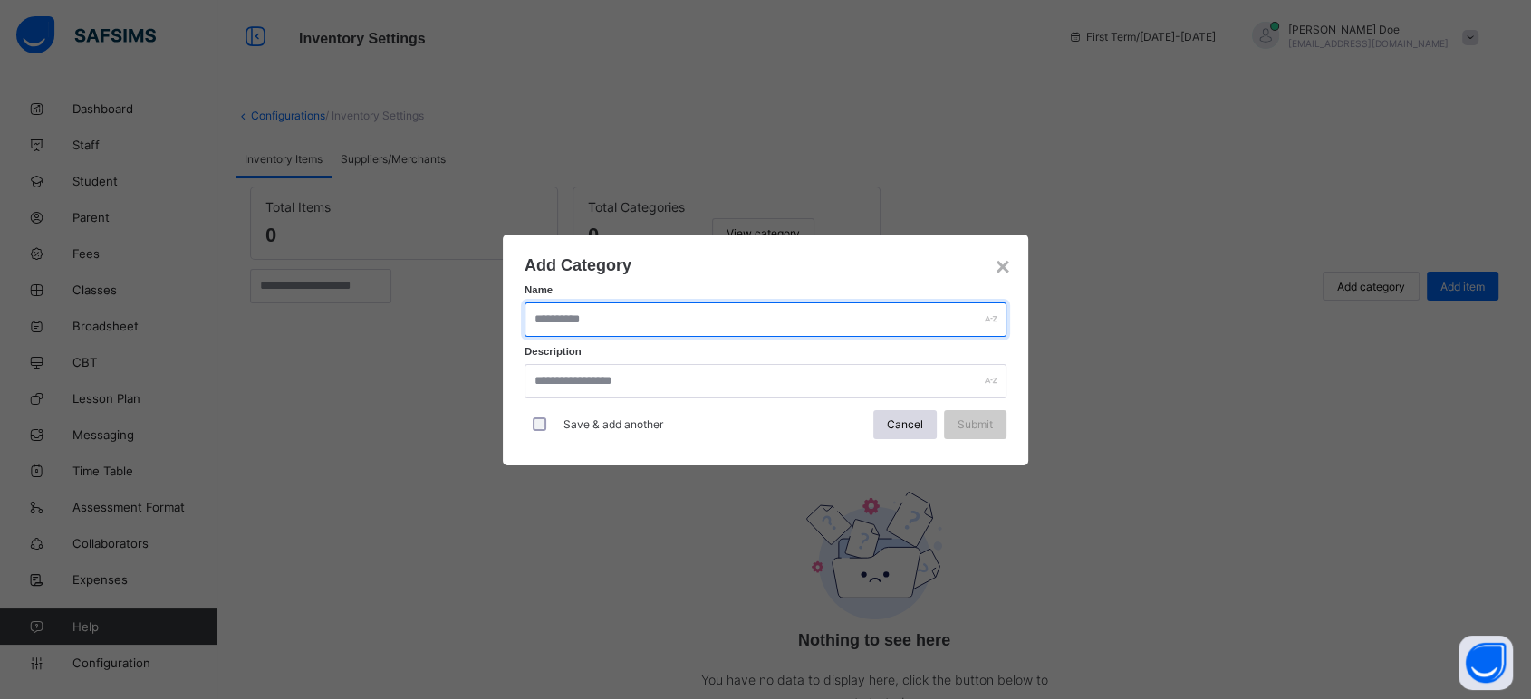
click at [755, 310] on input "text" at bounding box center [765, 320] width 482 height 34
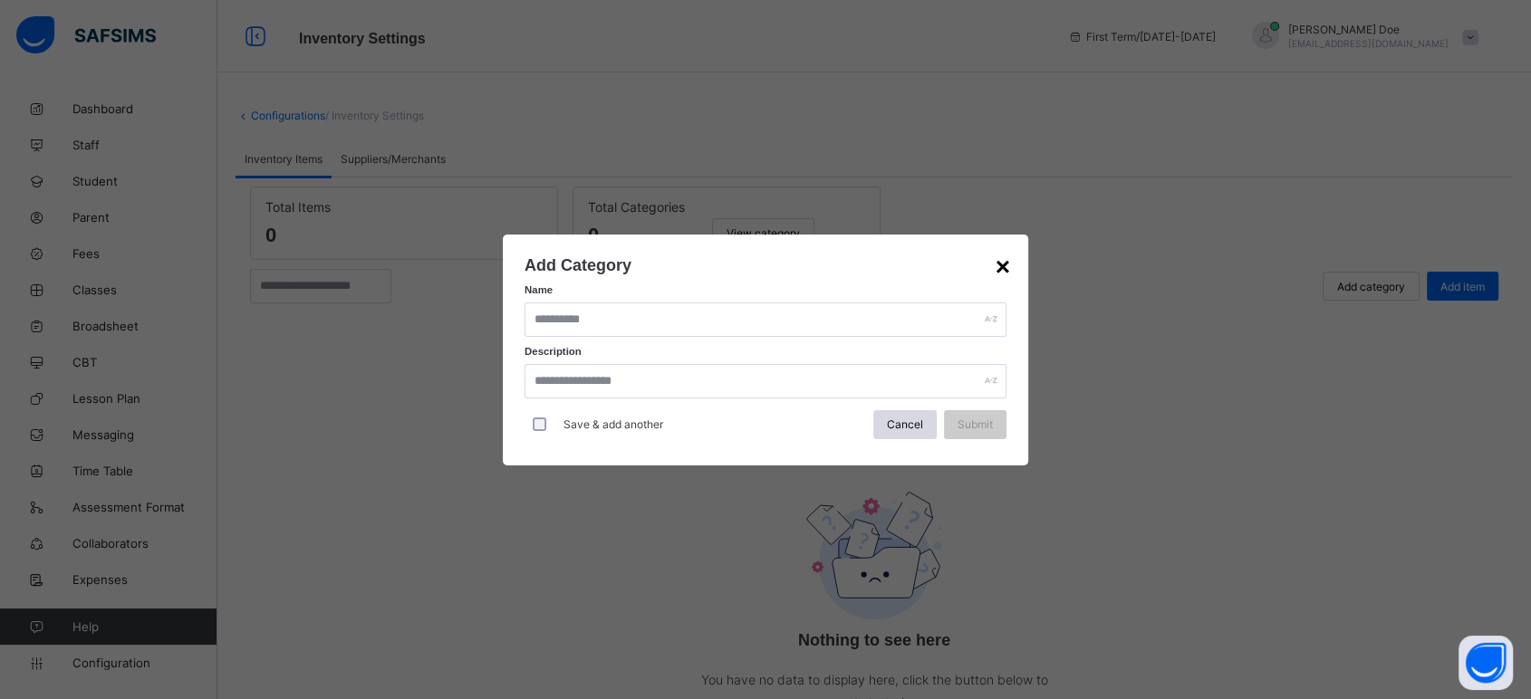
click at [998, 261] on div "×" at bounding box center [1002, 267] width 14 height 29
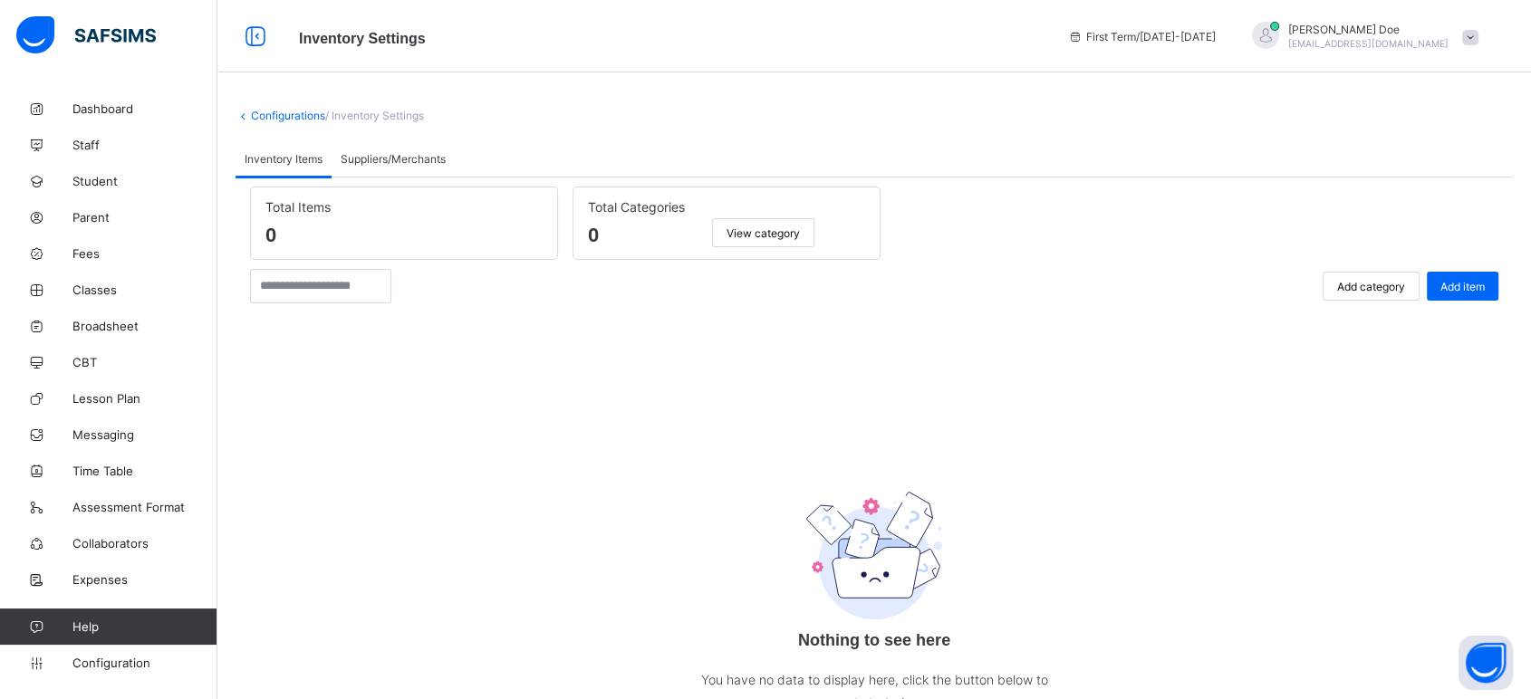
click at [280, 111] on link "Configurations" at bounding box center [288, 116] width 74 height 14
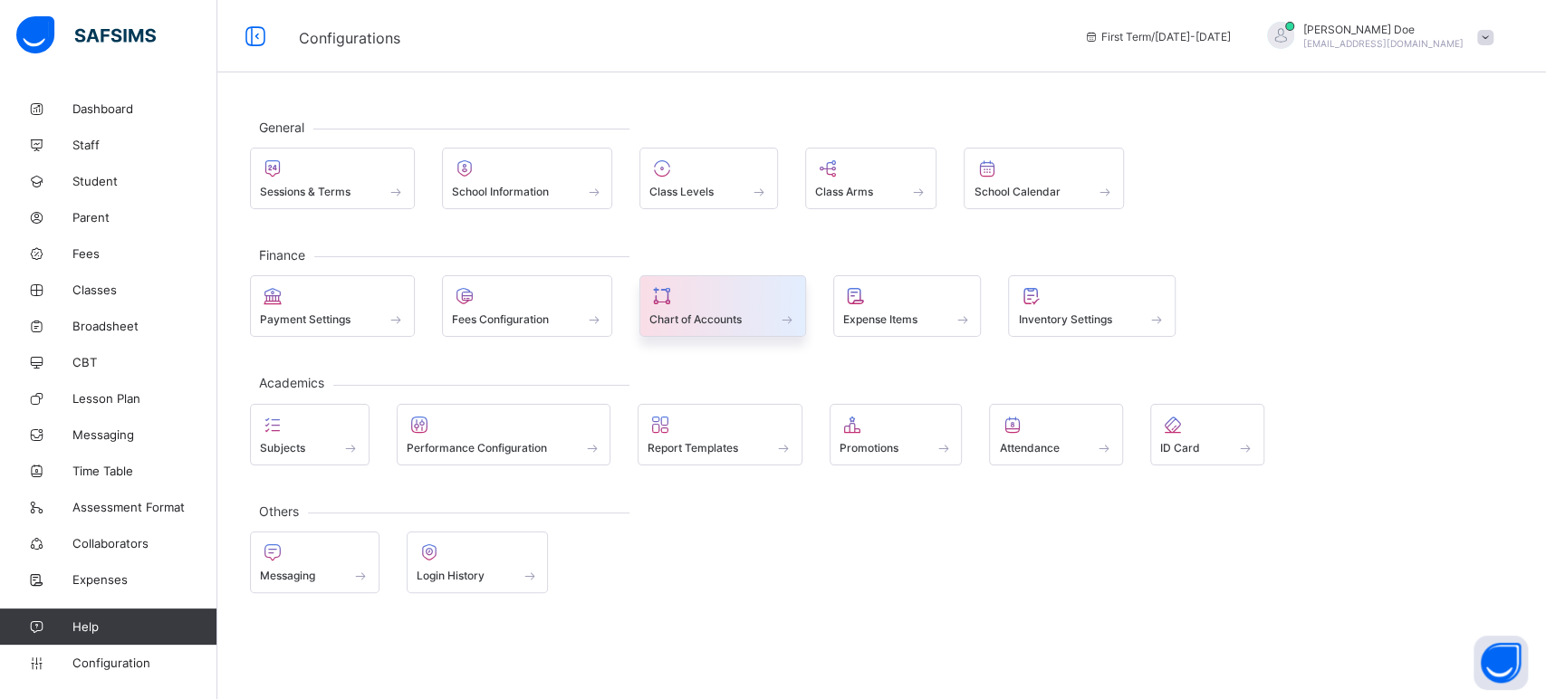
click at [687, 305] on div at bounding box center [722, 296] width 147 height 22
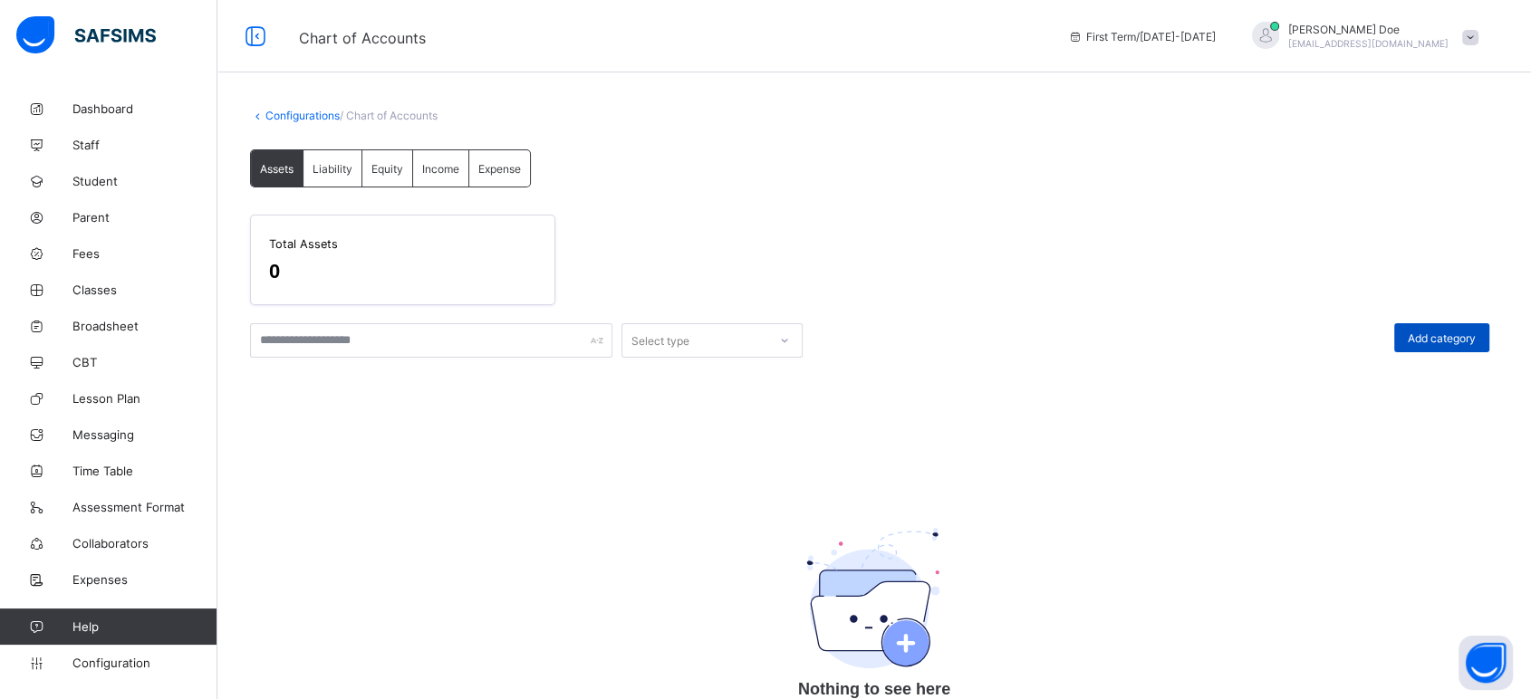
click at [1377, 343] on div "Add category" at bounding box center [1441, 337] width 95 height 29
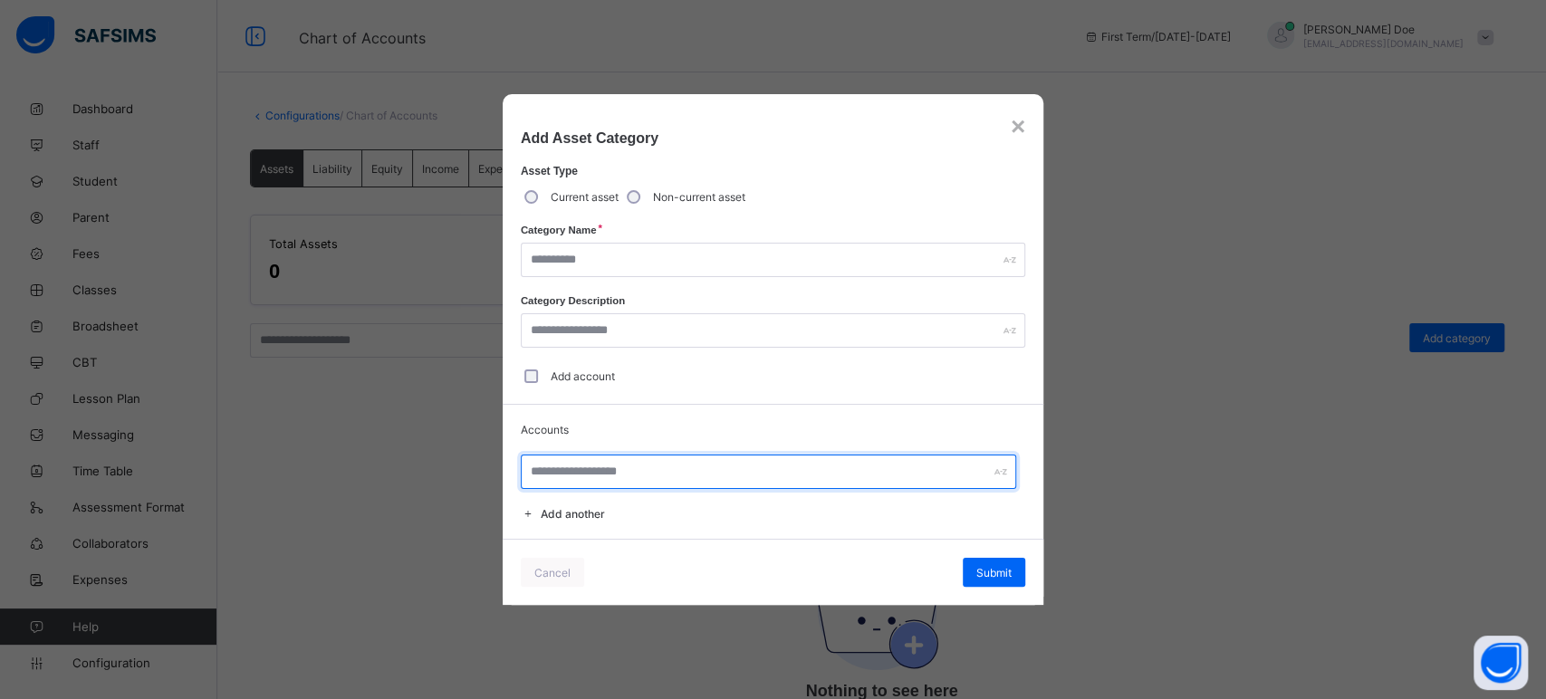
click at [639, 476] on input "text" at bounding box center [768, 472] width 495 height 34
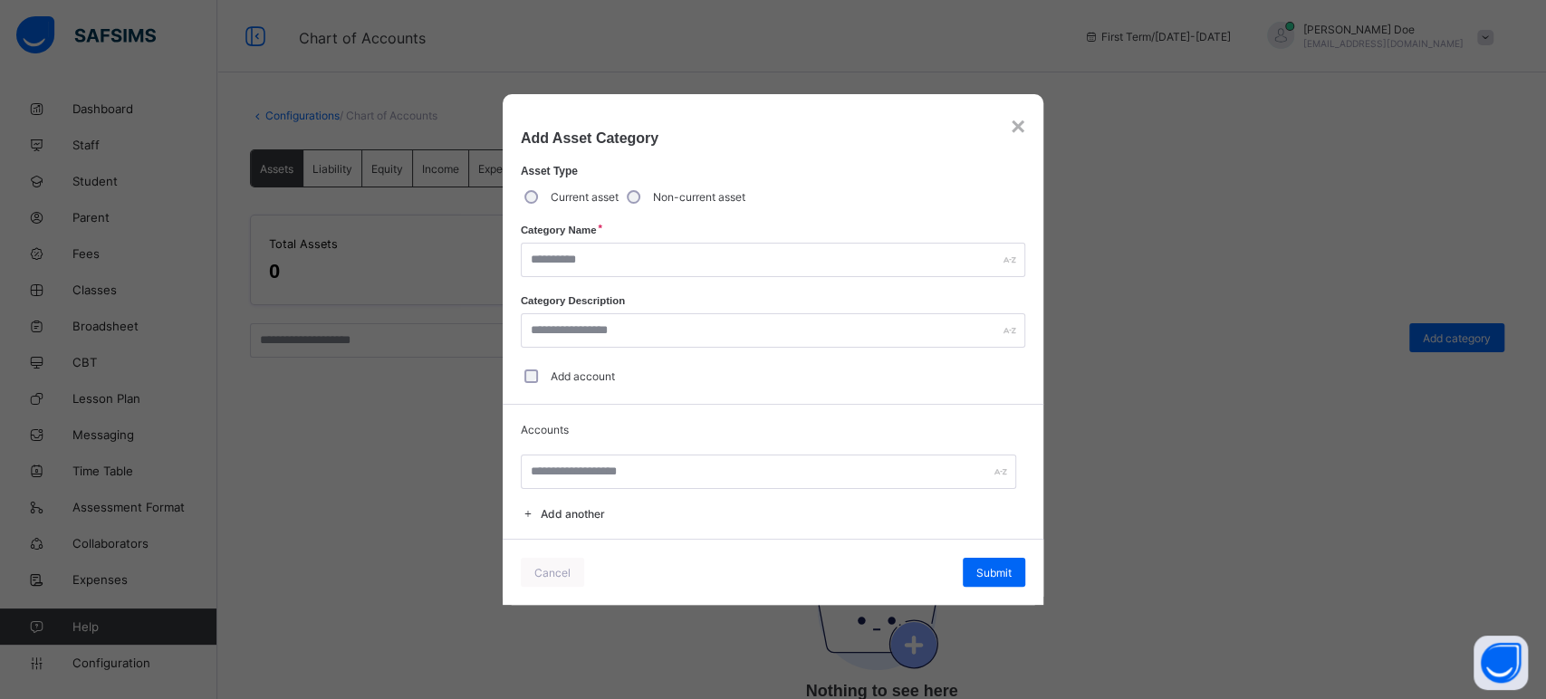
click at [565, 508] on span "Add another" at bounding box center [573, 514] width 64 height 14
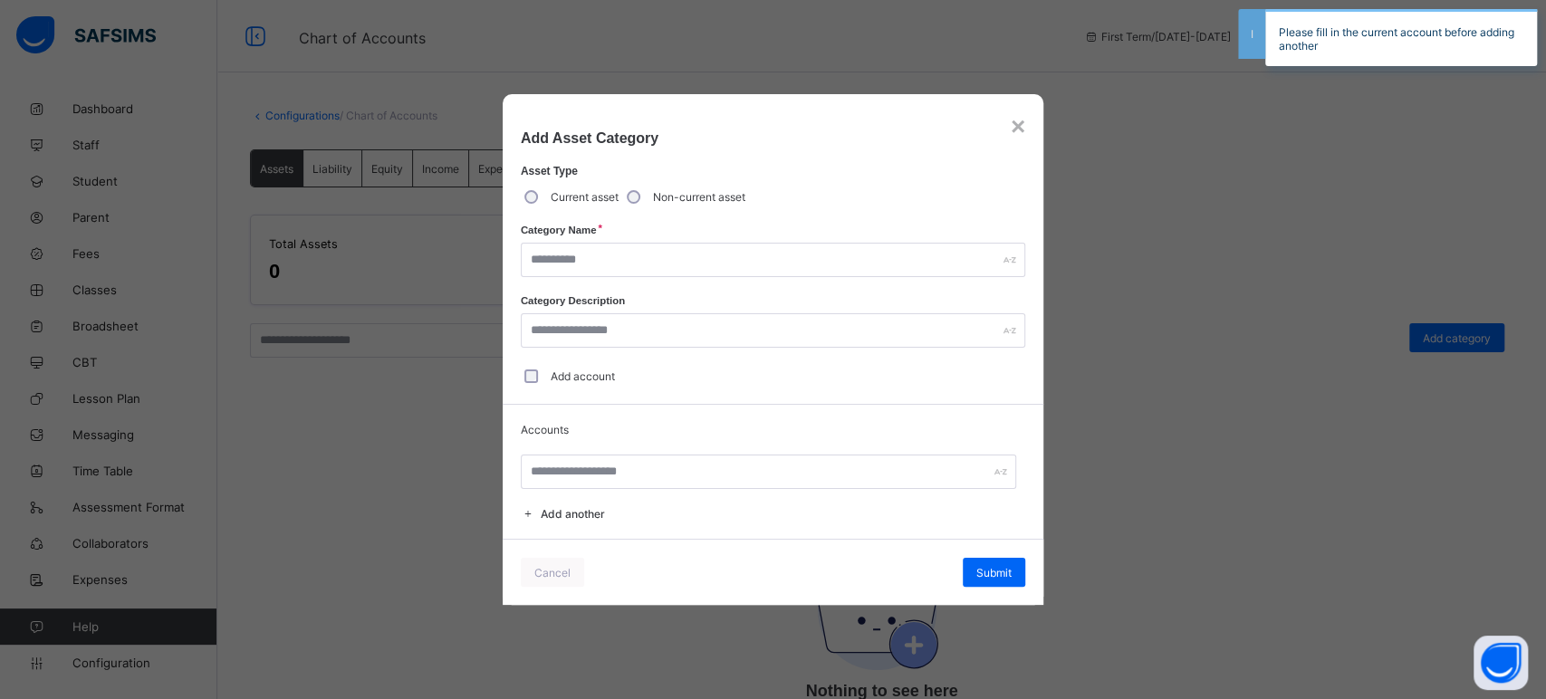
click at [538, 196] on div "Current asset" at bounding box center [570, 197] width 98 height 38
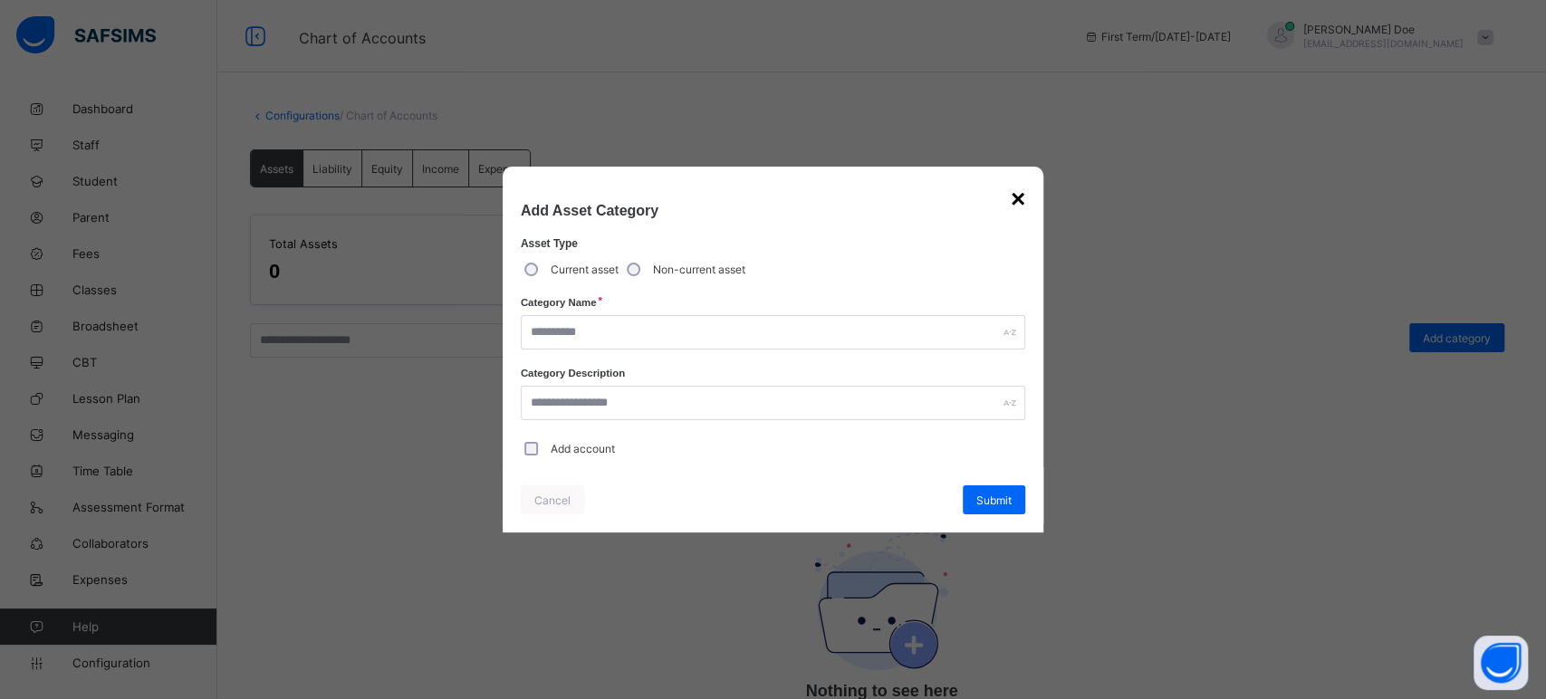
click at [1011, 195] on div "×" at bounding box center [1018, 199] width 14 height 29
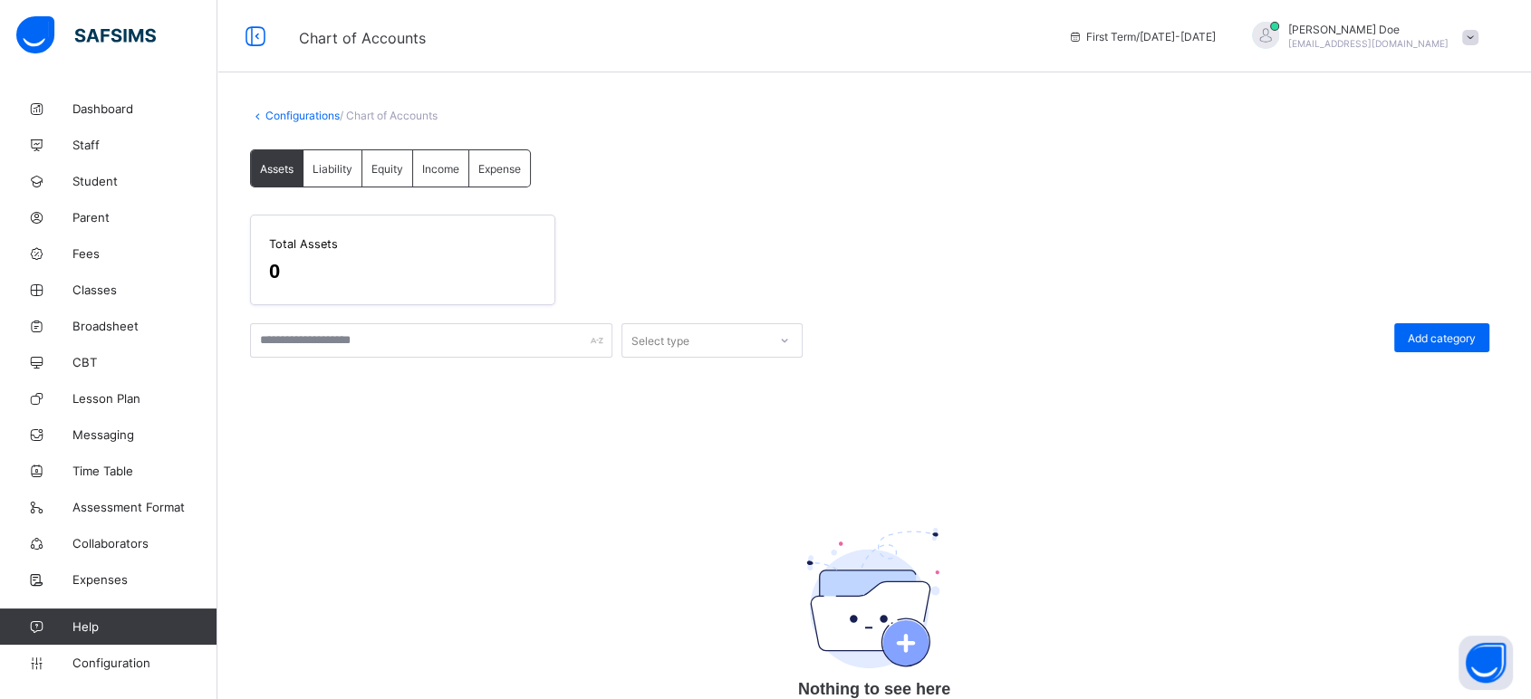
click at [320, 167] on span "Liability" at bounding box center [332, 169] width 40 height 14
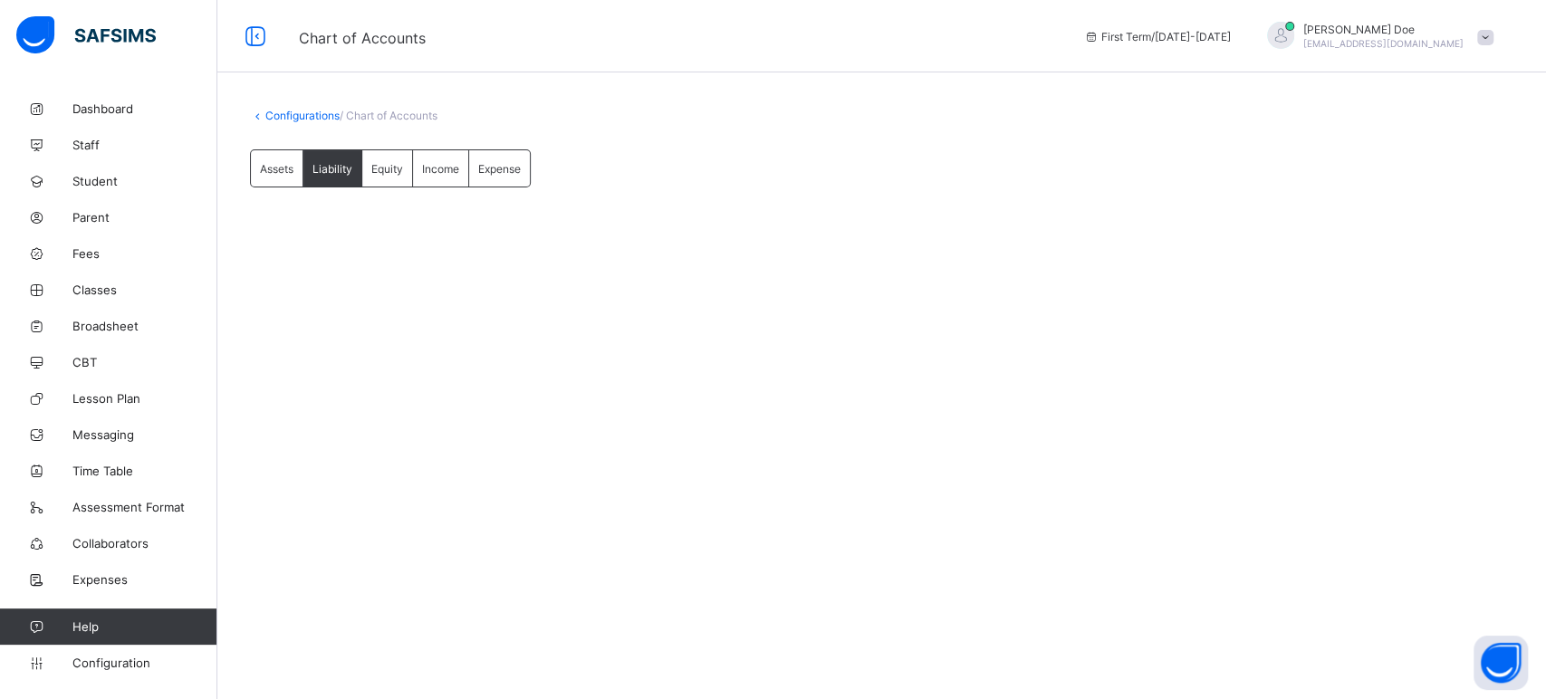
click at [377, 172] on span "Equity" at bounding box center [387, 169] width 32 height 14
click at [433, 174] on div "Income" at bounding box center [441, 168] width 56 height 36
click at [504, 169] on span "Expense" at bounding box center [499, 169] width 43 height 14
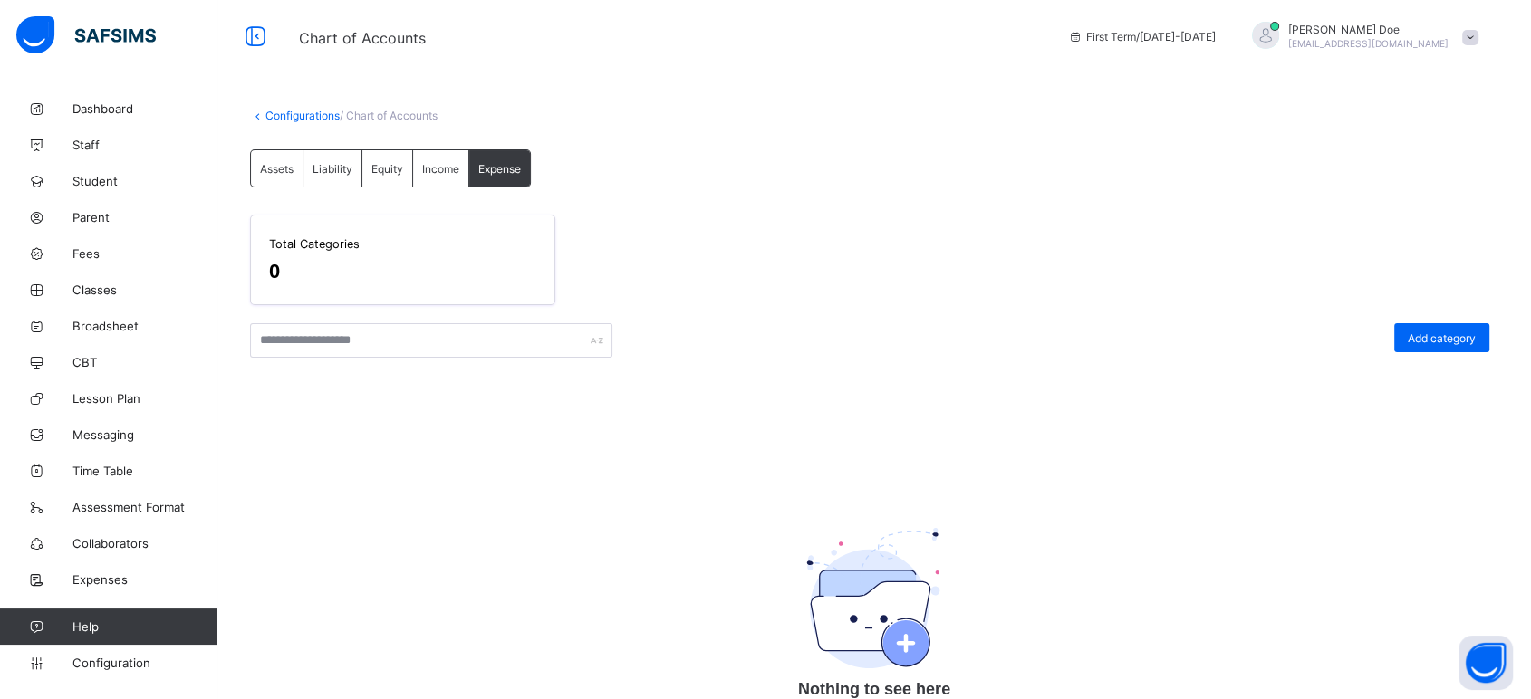
click at [91, 609] on link "Help" at bounding box center [108, 627] width 216 height 36
